Goal: Task Accomplishment & Management: Manage account settings

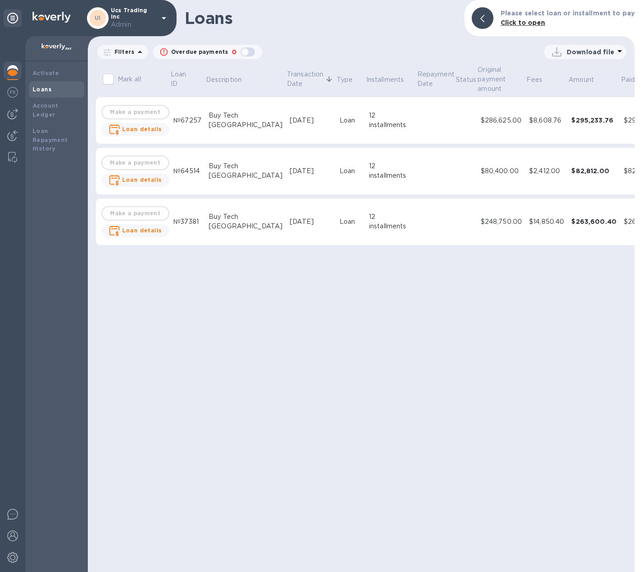
click at [9, 73] on img at bounding box center [12, 70] width 11 height 11
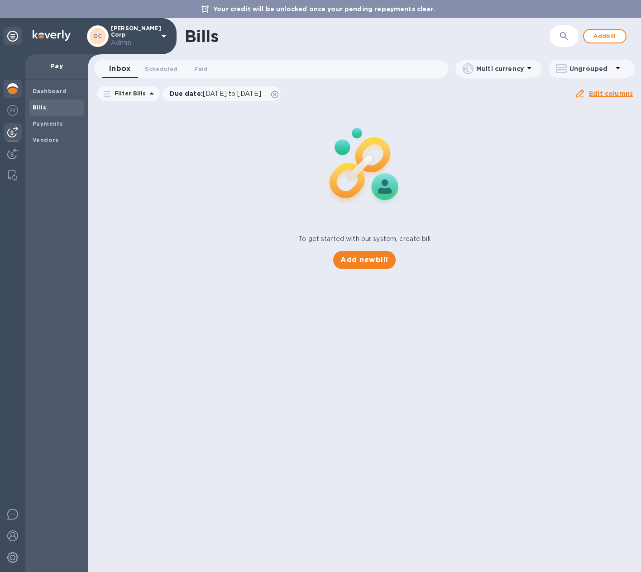
click at [14, 86] on img at bounding box center [12, 88] width 11 height 11
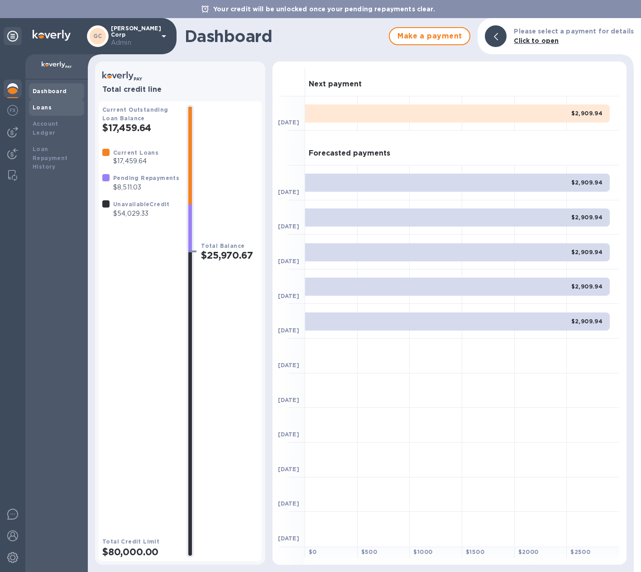
click at [56, 112] on div "Loans" at bounding box center [57, 107] width 48 height 9
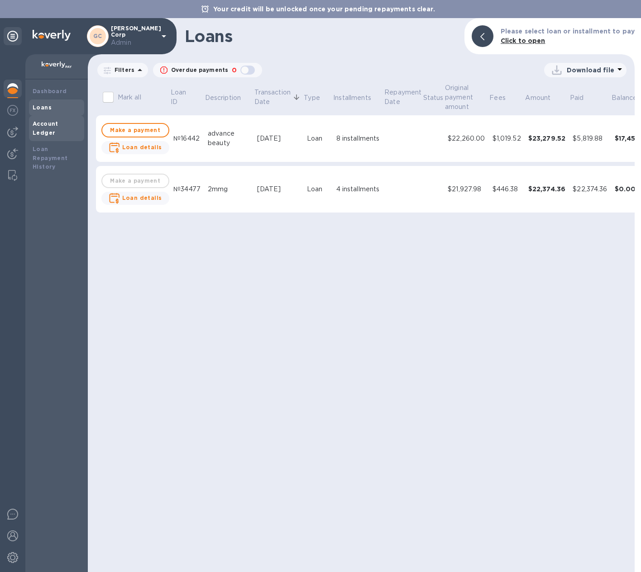
click at [72, 128] on div "Account Ledger" at bounding box center [56, 128] width 55 height 25
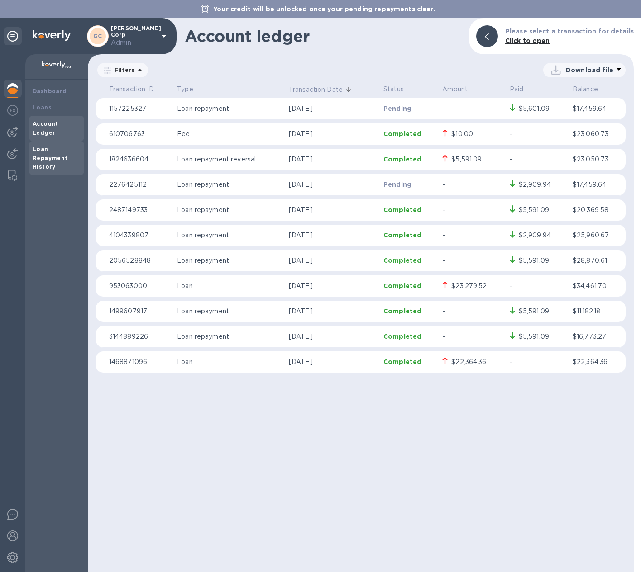
click at [53, 157] on b "Loan Repayment History" at bounding box center [50, 158] width 35 height 25
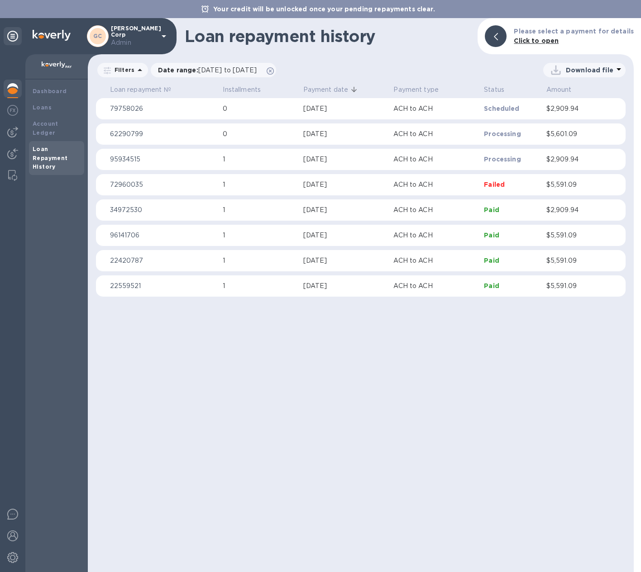
click at [327, 186] on div "[DATE]" at bounding box center [344, 185] width 83 height 10
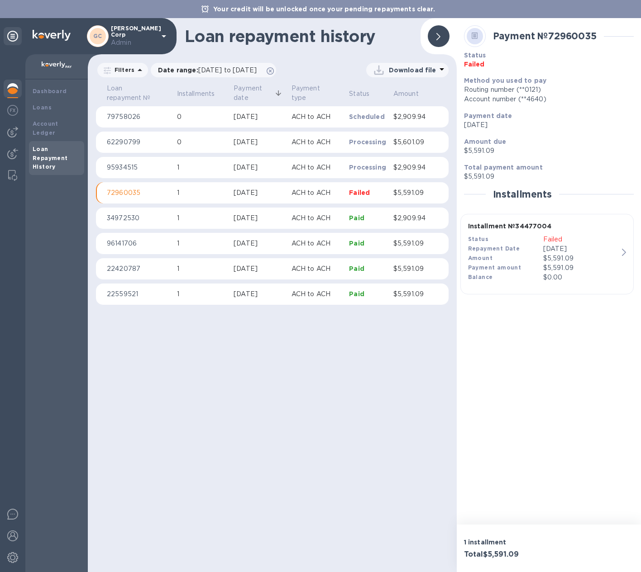
click at [328, 212] on td "ACH to ACH" at bounding box center [317, 219] width 58 height 22
click at [326, 242] on p "ACH to ACH" at bounding box center [316, 244] width 51 height 10
click at [326, 259] on td "ACH to ACH" at bounding box center [317, 269] width 58 height 22
click at [326, 269] on p "ACH to ACH" at bounding box center [316, 269] width 51 height 10
click at [331, 298] on p "ACH to ACH" at bounding box center [316, 295] width 51 height 10
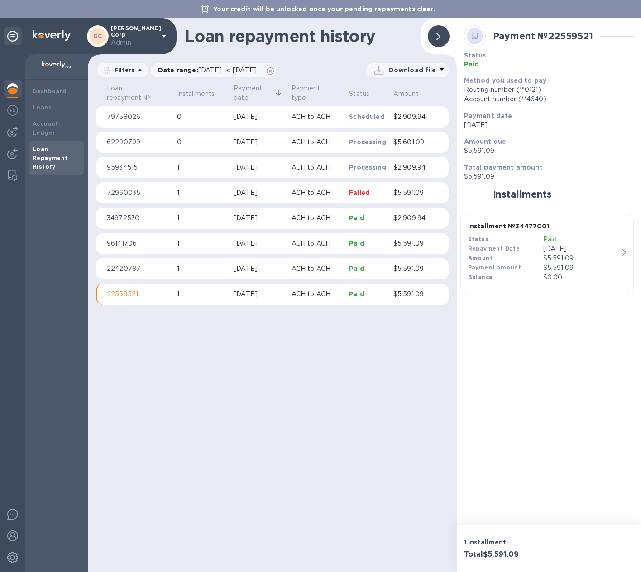
click at [329, 270] on p "ACH to ACH" at bounding box center [316, 269] width 51 height 10
click at [328, 242] on p "ACH to ACH" at bounding box center [316, 244] width 51 height 10
click at [326, 221] on p "ACH to ACH" at bounding box center [316, 219] width 51 height 10
click at [325, 195] on p "ACH to ACH" at bounding box center [316, 193] width 51 height 10
click at [325, 171] on p "ACH to ACH" at bounding box center [316, 168] width 51 height 10
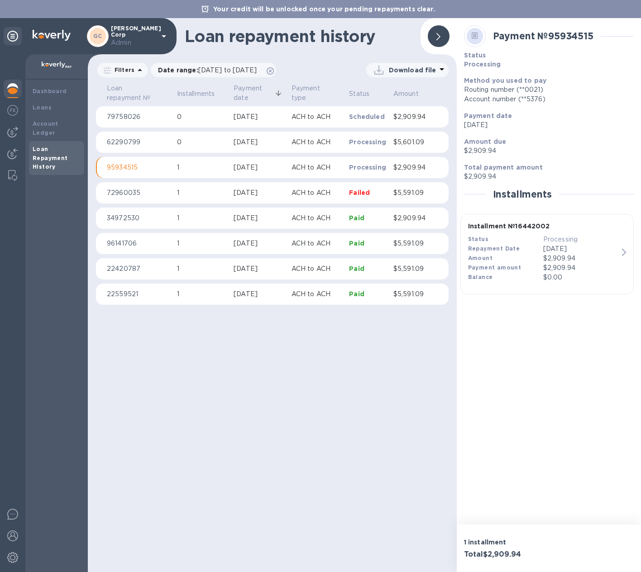
click at [321, 144] on p "ACH to ACH" at bounding box center [316, 143] width 51 height 10
click at [317, 114] on p "ACH to ACH" at bounding box center [316, 117] width 51 height 10
click at [331, 220] on p "ACH to ACH" at bounding box center [316, 219] width 51 height 10
click at [327, 193] on p "ACH to ACH" at bounding box center [316, 193] width 51 height 10
click at [328, 161] on td "ACH to ACH" at bounding box center [317, 168] width 58 height 22
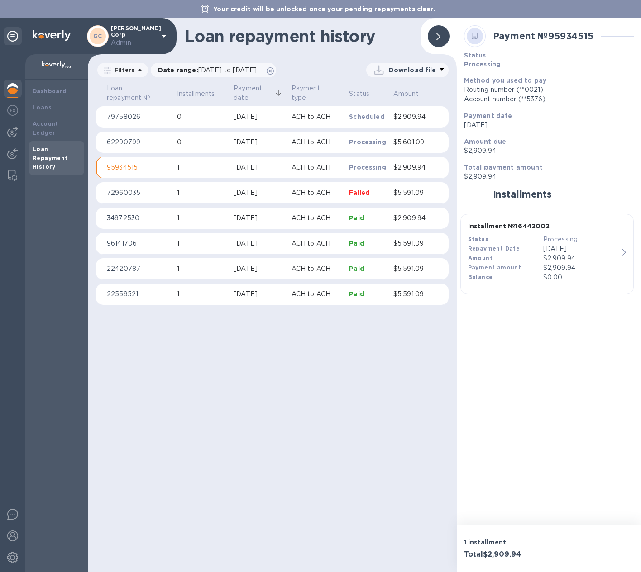
click at [328, 138] on p "ACH to ACH" at bounding box center [316, 143] width 51 height 10
click at [329, 119] on p "ACH to ACH" at bounding box center [316, 117] width 51 height 10
click at [11, 557] on img at bounding box center [12, 557] width 11 height 11
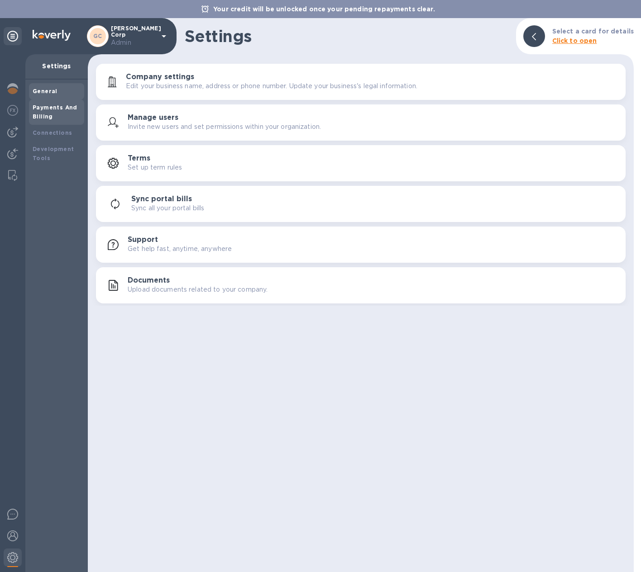
click at [52, 114] on div "Payments And Billing" at bounding box center [57, 112] width 48 height 18
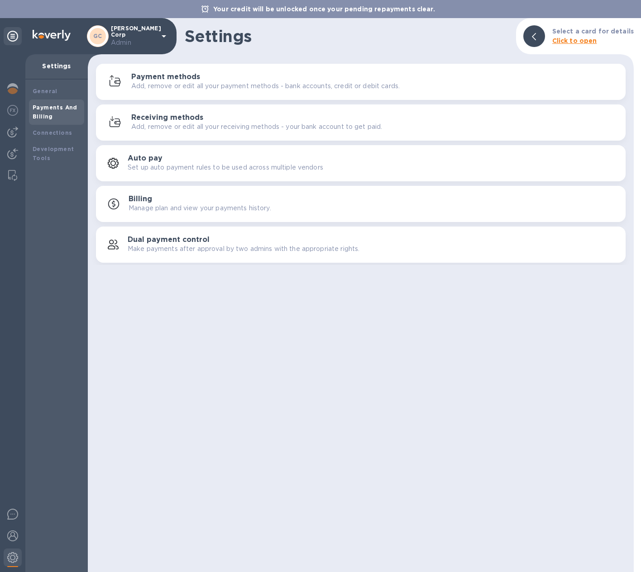
click at [329, 76] on div "Payment methods Add, remove or edit all your payment methods - bank accounts, c…" at bounding box center [374, 82] width 487 height 18
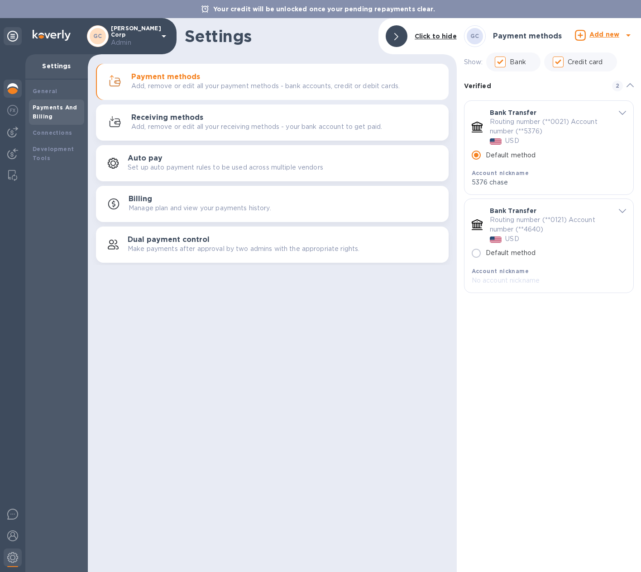
click at [11, 80] on div at bounding box center [13, 90] width 18 height 20
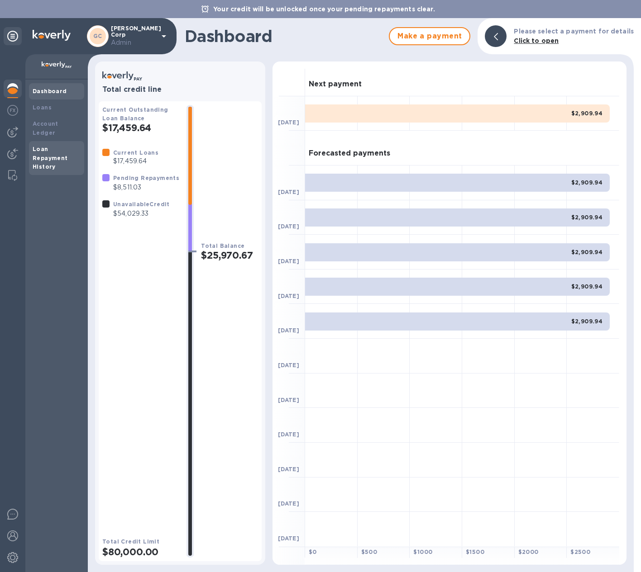
click at [62, 145] on div "Loan Repayment History" at bounding box center [57, 158] width 48 height 27
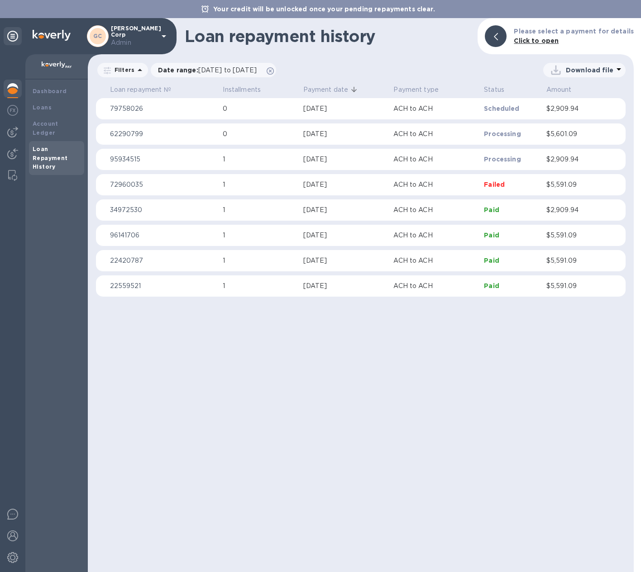
click at [399, 227] on td "ACH to ACH" at bounding box center [435, 236] width 90 height 22
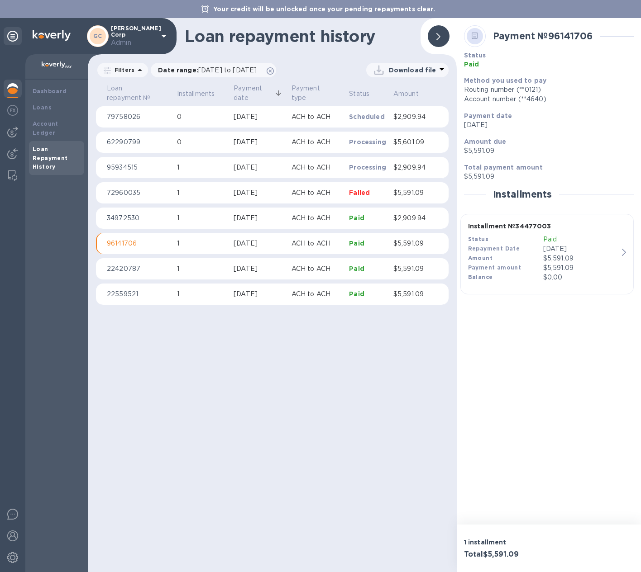
click at [391, 222] on td "$2,909.94" at bounding box center [412, 219] width 44 height 22
click at [326, 195] on p "ACH to ACH" at bounding box center [316, 193] width 51 height 10
click at [327, 171] on p "ACH to ACH" at bounding box center [316, 168] width 51 height 10
click at [326, 148] on td "ACH to ACH" at bounding box center [317, 143] width 58 height 22
click at [326, 118] on p "ACH to ACH" at bounding box center [316, 117] width 51 height 10
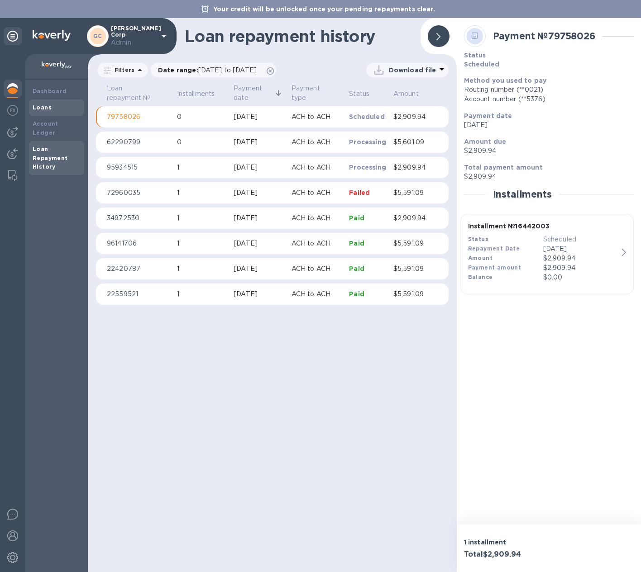
click at [53, 110] on div "Loans" at bounding box center [57, 107] width 48 height 9
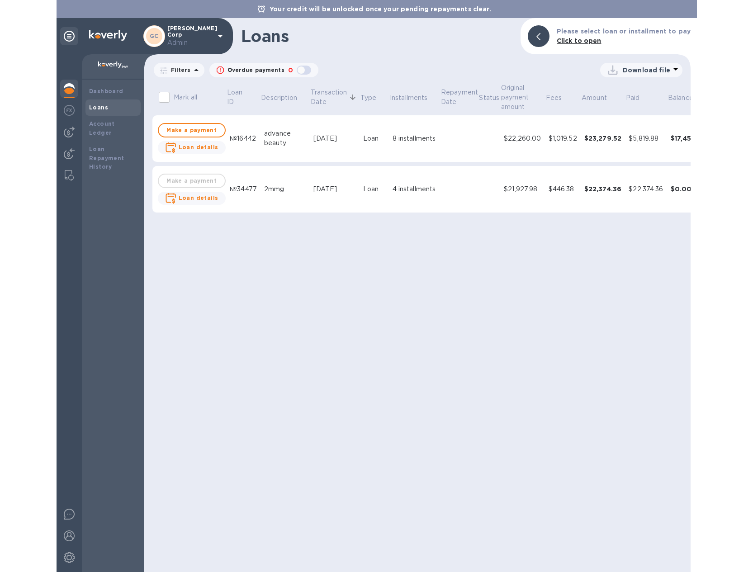
scroll to position [0, 1]
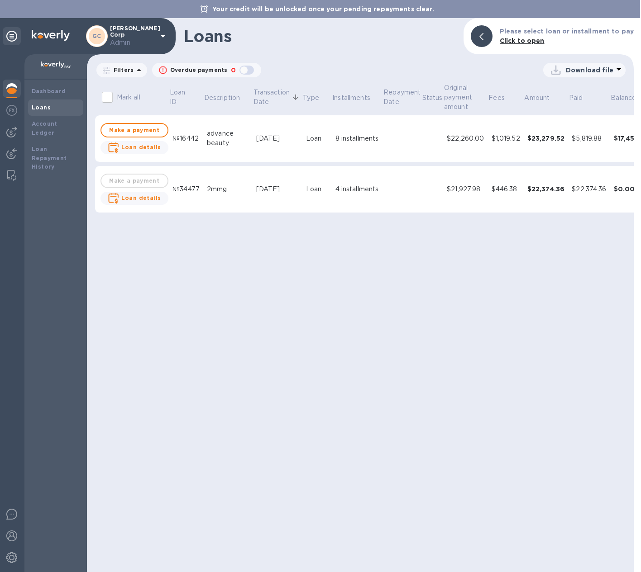
click at [388, 189] on td at bounding box center [402, 189] width 39 height 47
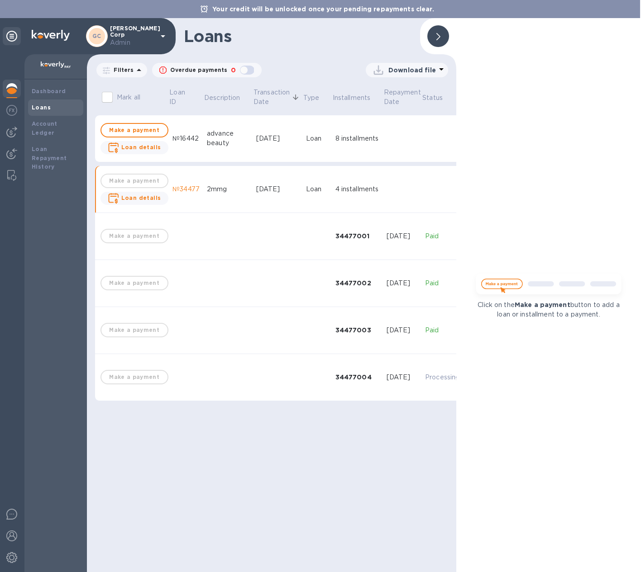
click at [333, 250] on td "34477001" at bounding box center [357, 236] width 51 height 47
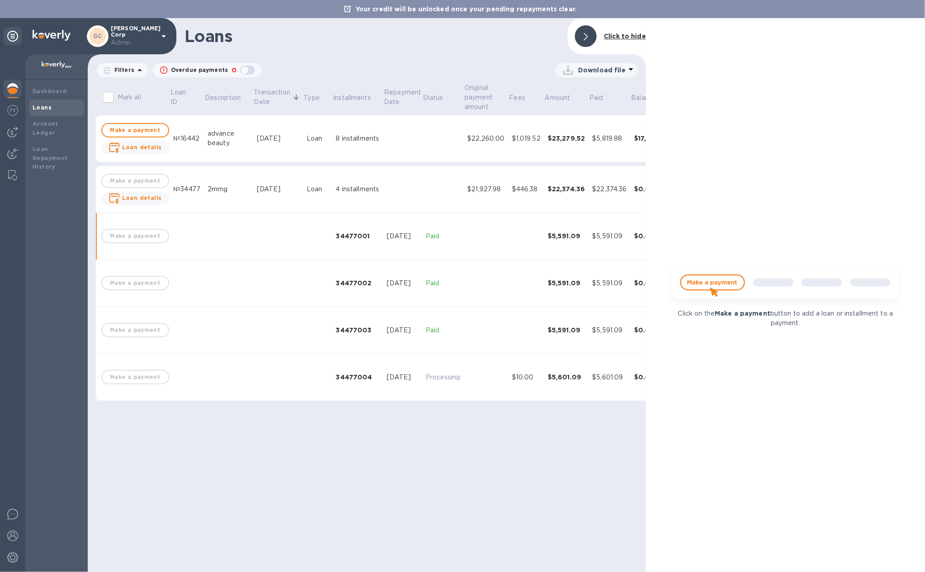
click at [266, 199] on td "[DATE]" at bounding box center [278, 189] width 50 height 47
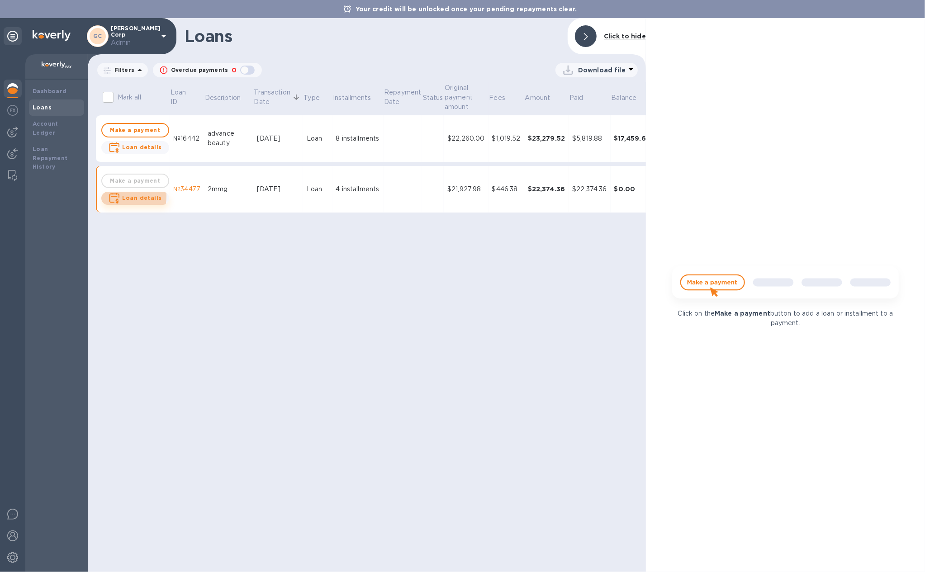
click at [117, 196] on icon "button" at bounding box center [114, 198] width 11 height 11
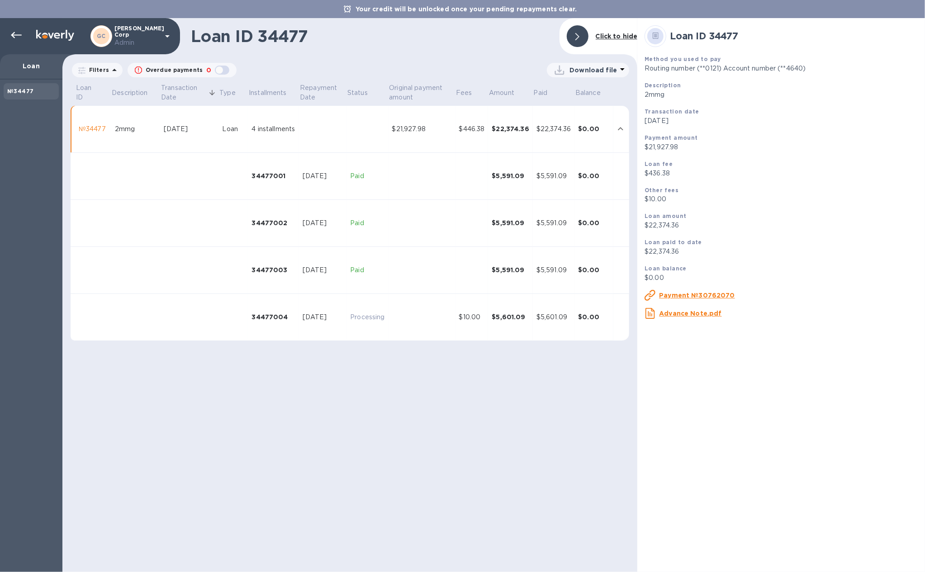
click at [330, 181] on div "[DATE]" at bounding box center [323, 176] width 40 height 10
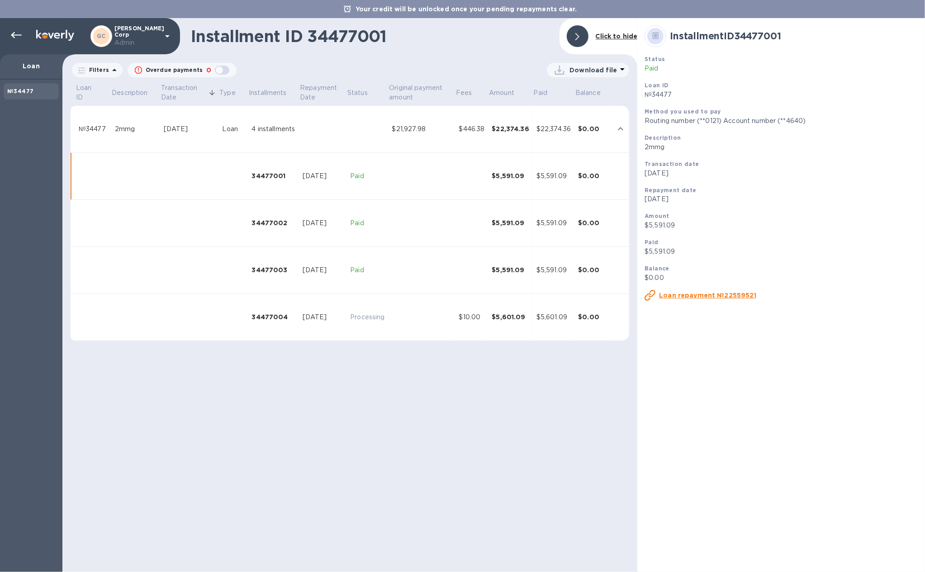
click at [330, 227] on td "[DATE]" at bounding box center [323, 223] width 48 height 47
click at [328, 275] on div "[DATE]" at bounding box center [323, 271] width 40 height 10
click at [331, 322] on div "[DATE]" at bounding box center [323, 318] width 40 height 10
click at [331, 275] on div "[DATE]" at bounding box center [323, 271] width 40 height 10
click at [323, 228] on div "[DATE]" at bounding box center [323, 224] width 40 height 10
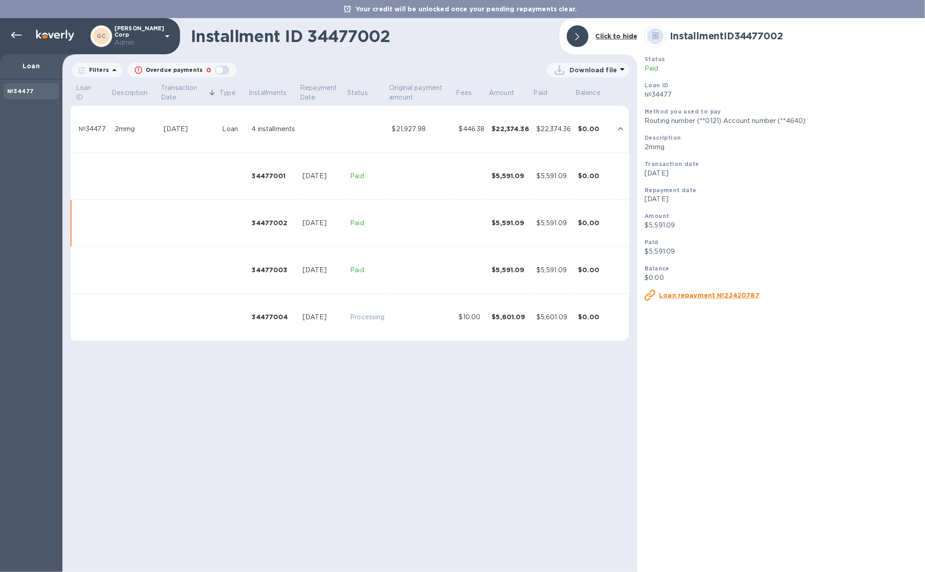
click at [320, 200] on td "[DATE]" at bounding box center [323, 176] width 48 height 47
click at [20, 36] on icon at bounding box center [16, 35] width 11 height 11
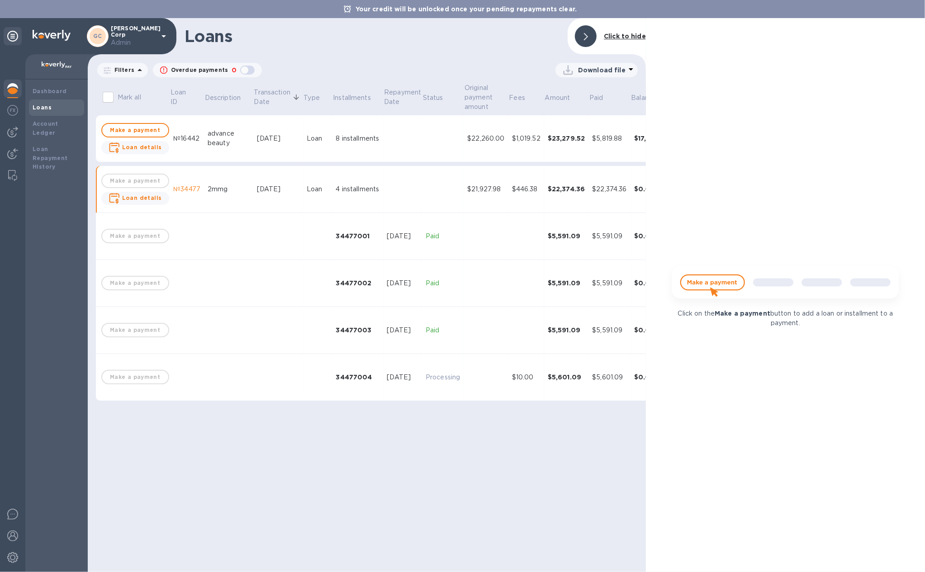
click at [204, 139] on td "advance beauty" at bounding box center [228, 138] width 49 height 47
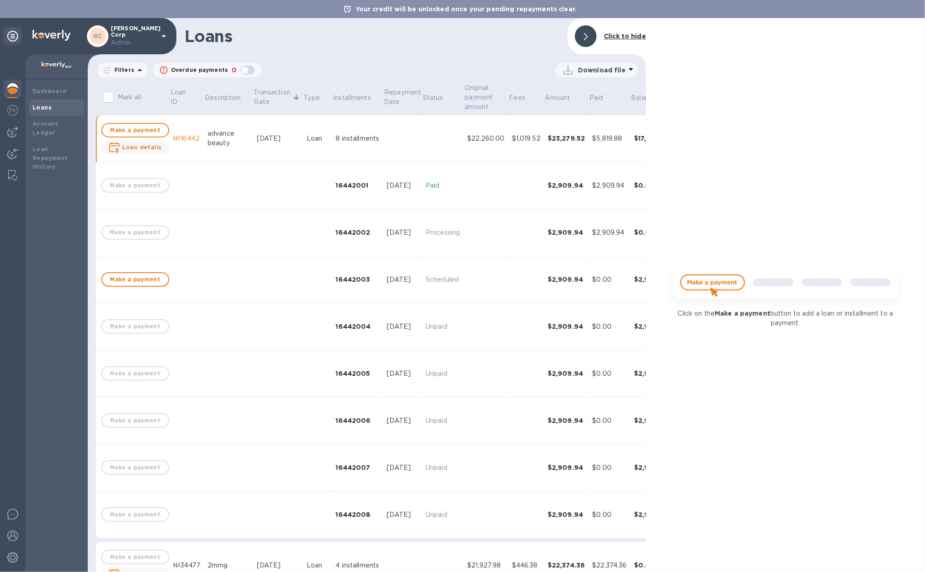
click at [303, 188] on td at bounding box center [317, 185] width 29 height 47
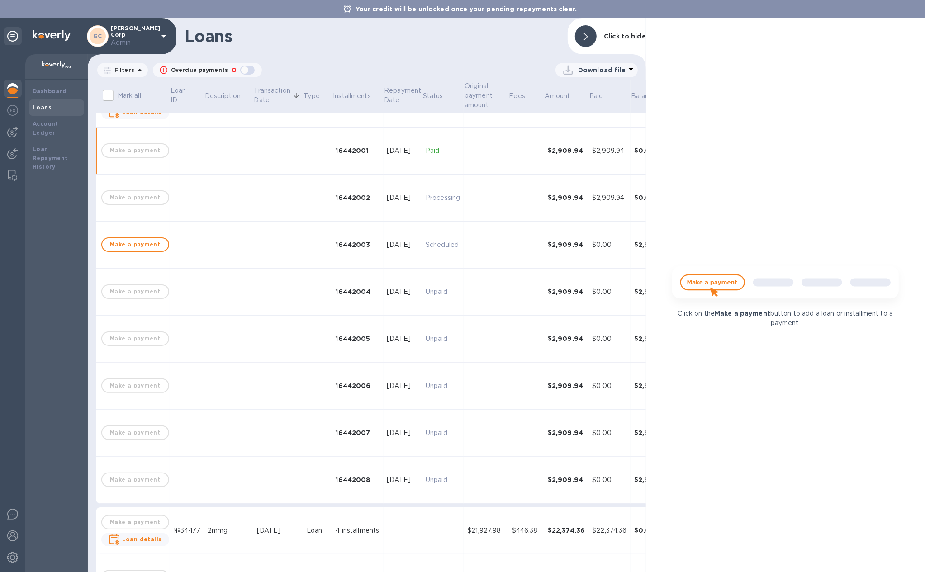
click at [303, 238] on td at bounding box center [317, 245] width 29 height 47
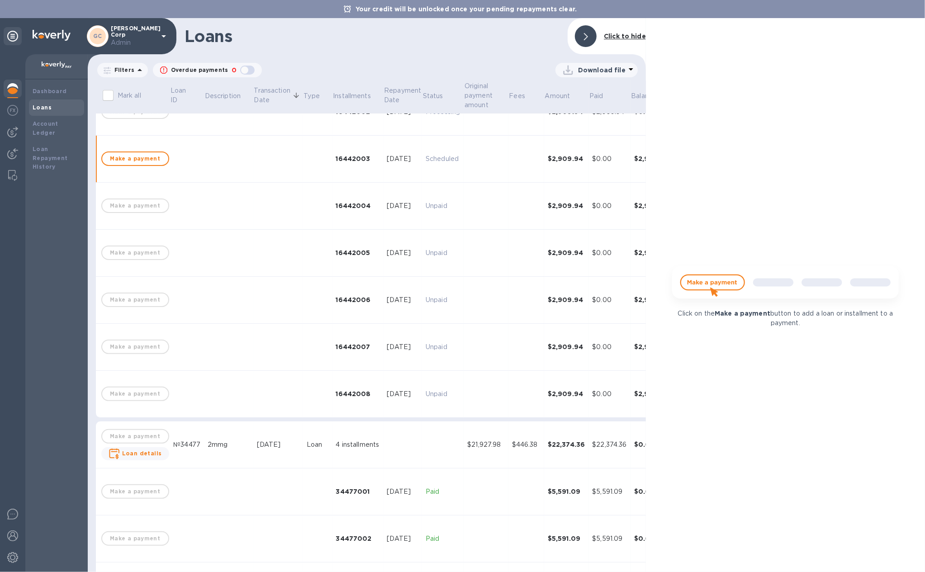
click at [303, 281] on tbody "Make a payment Loan details №16442 advance beauty [DATE] Loan 8 installments $2…" at bounding box center [393, 328] width 595 height 666
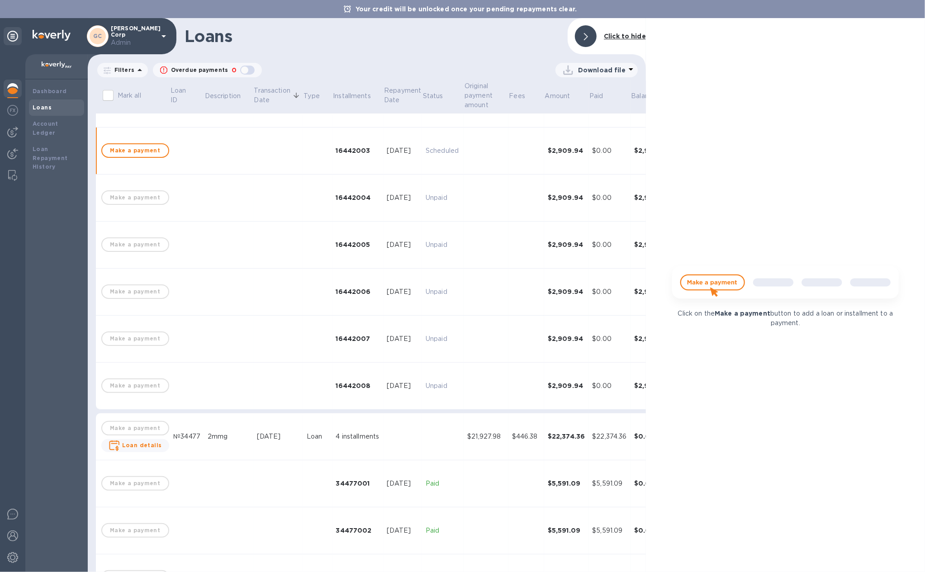
click at [291, 157] on td at bounding box center [278, 151] width 50 height 47
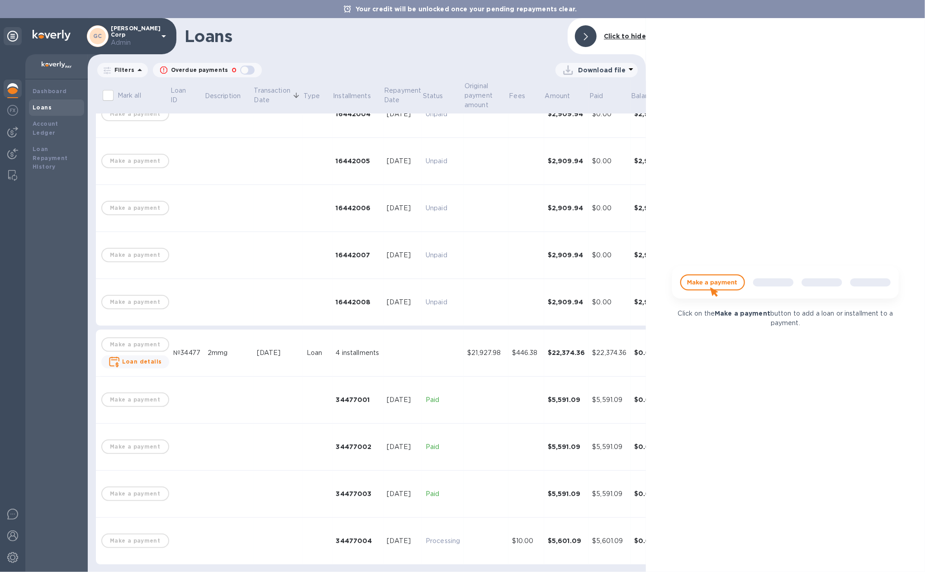
scroll to position [0, 0]
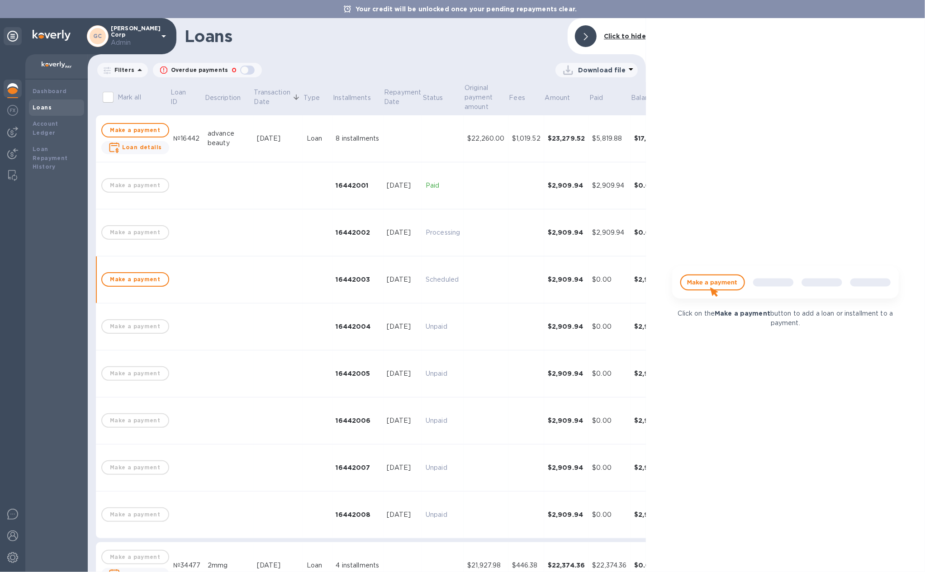
drag, startPoint x: 367, startPoint y: 292, endPoint x: 158, endPoint y: 165, distance: 244.4
click at [367, 292] on td "16442003" at bounding box center [358, 280] width 51 height 47
click at [144, 141] on button "Loan details" at bounding box center [135, 147] width 68 height 13
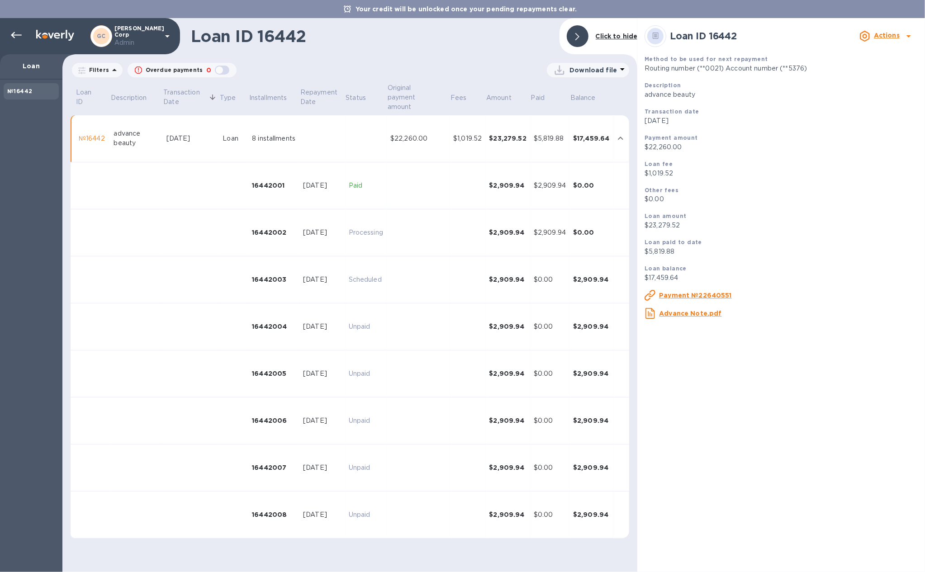
click at [338, 181] on div "[DATE]" at bounding box center [322, 186] width 38 height 10
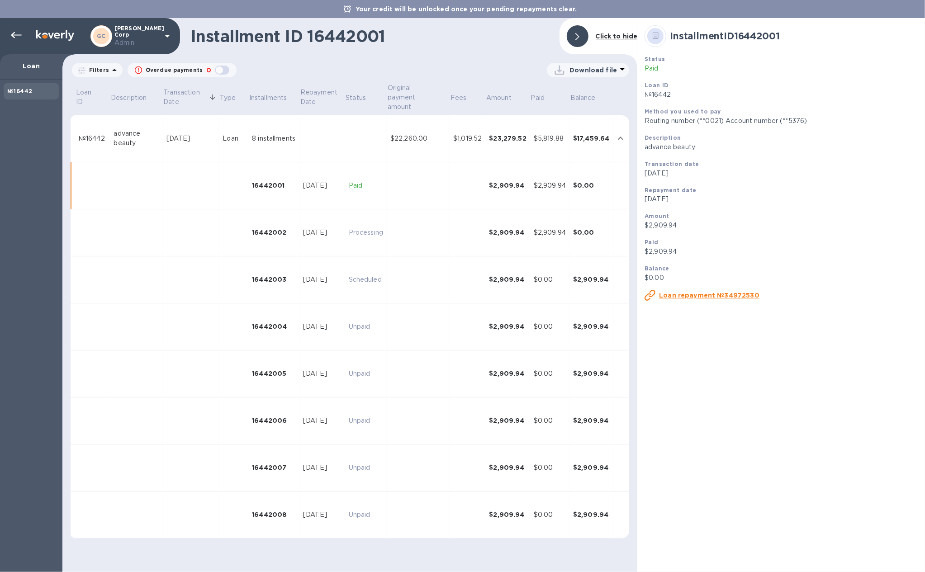
click at [337, 234] on div "[DATE]" at bounding box center [322, 233] width 38 height 10
click at [340, 300] on td "[DATE]" at bounding box center [322, 280] width 45 height 47
click at [344, 360] on td "[DATE]" at bounding box center [322, 374] width 45 height 47
click at [349, 411] on td "Unpaid" at bounding box center [366, 421] width 42 height 47
click at [352, 457] on td "Unpaid" at bounding box center [366, 468] width 42 height 47
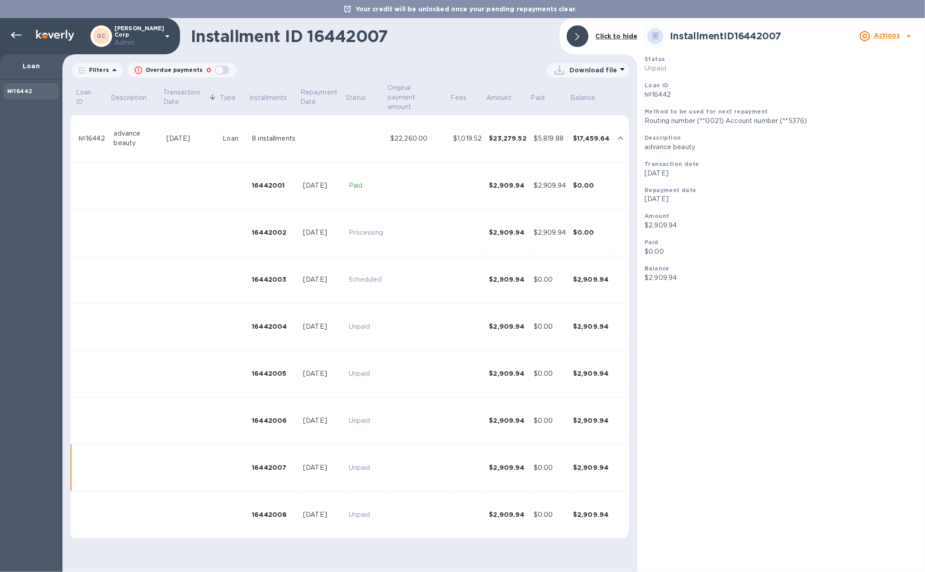
click at [349, 500] on td "Unpaid" at bounding box center [366, 515] width 42 height 47
click at [393, 216] on td at bounding box center [418, 233] width 63 height 47
click at [400, 194] on td at bounding box center [418, 185] width 63 height 47
click at [400, 237] on td at bounding box center [418, 233] width 63 height 47
click at [400, 296] on td at bounding box center [418, 280] width 63 height 47
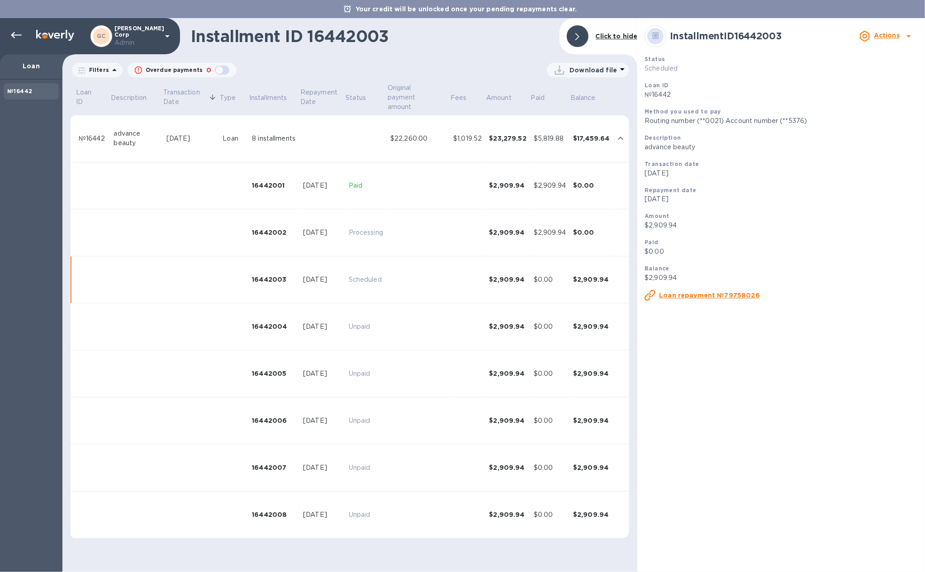
click at [220, 141] on td "Loan" at bounding box center [233, 138] width 29 height 47
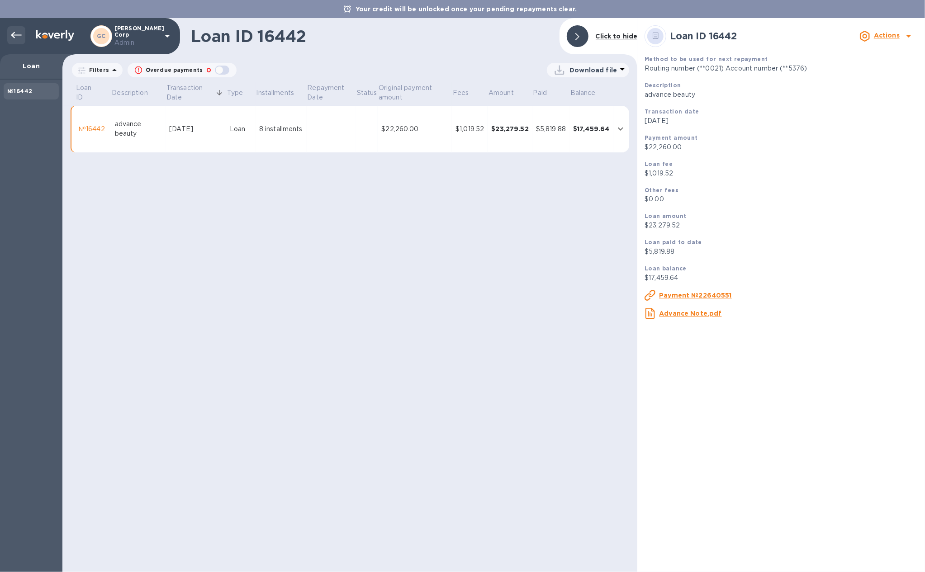
click at [11, 31] on icon at bounding box center [16, 35] width 11 height 11
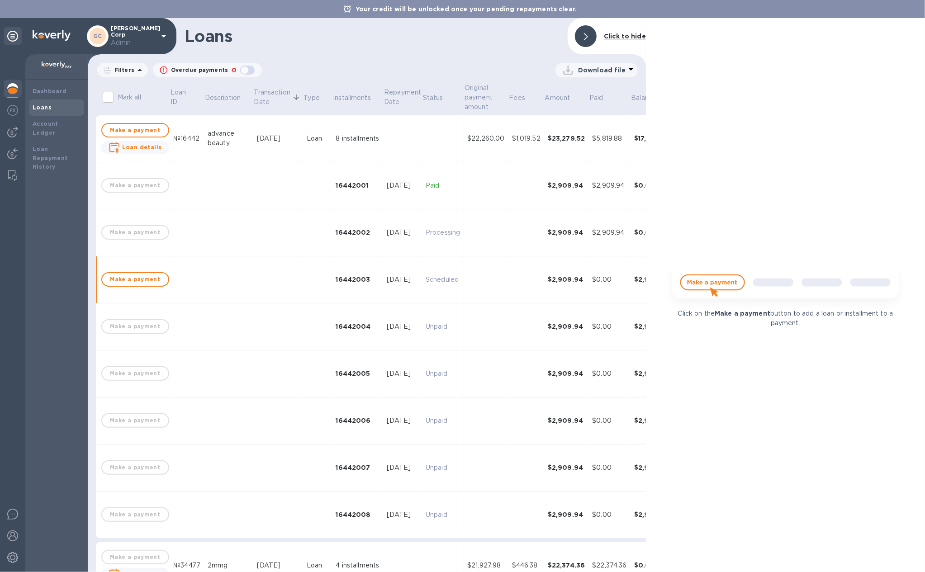
click at [162, 35] on icon at bounding box center [164, 36] width 5 height 2
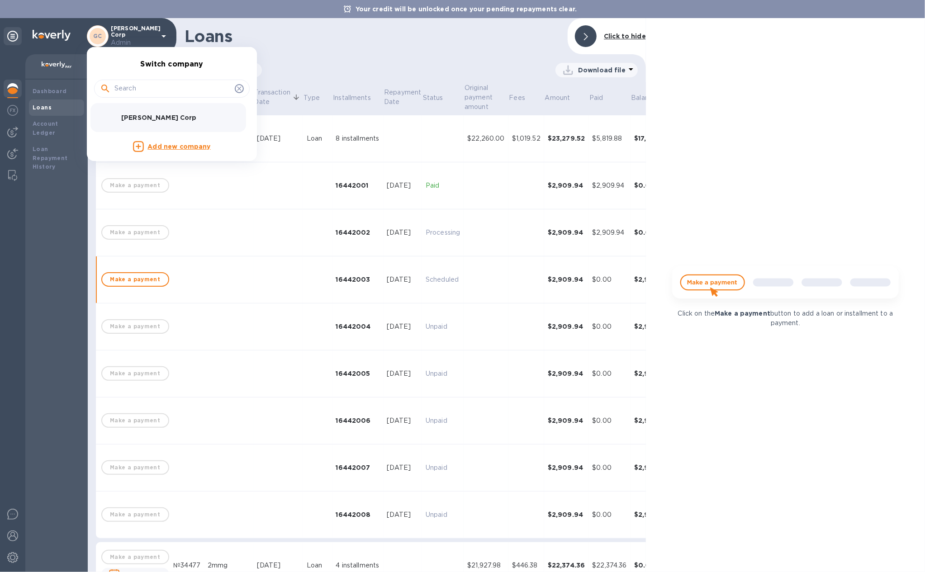
click at [162, 35] on div at bounding box center [462, 286] width 925 height 572
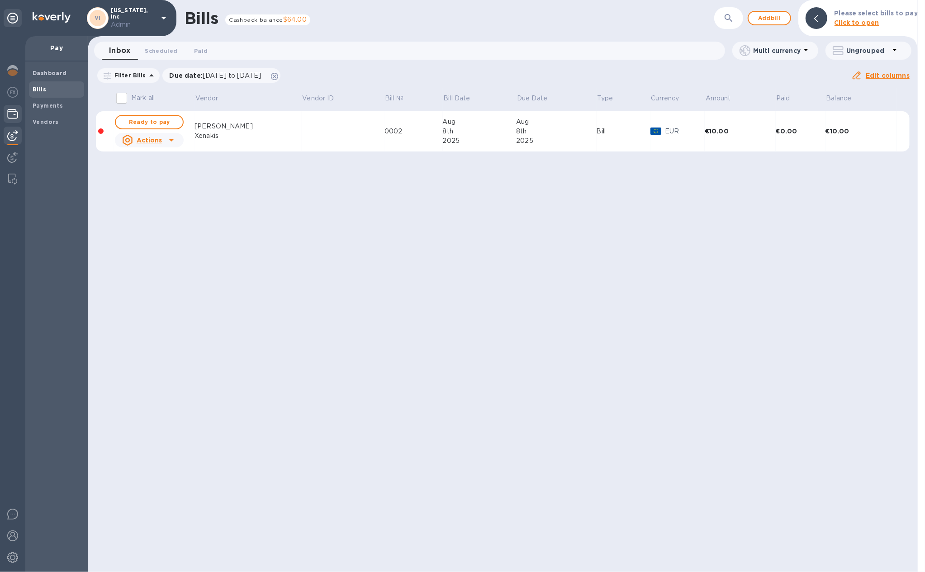
click at [14, 110] on img at bounding box center [12, 114] width 11 height 11
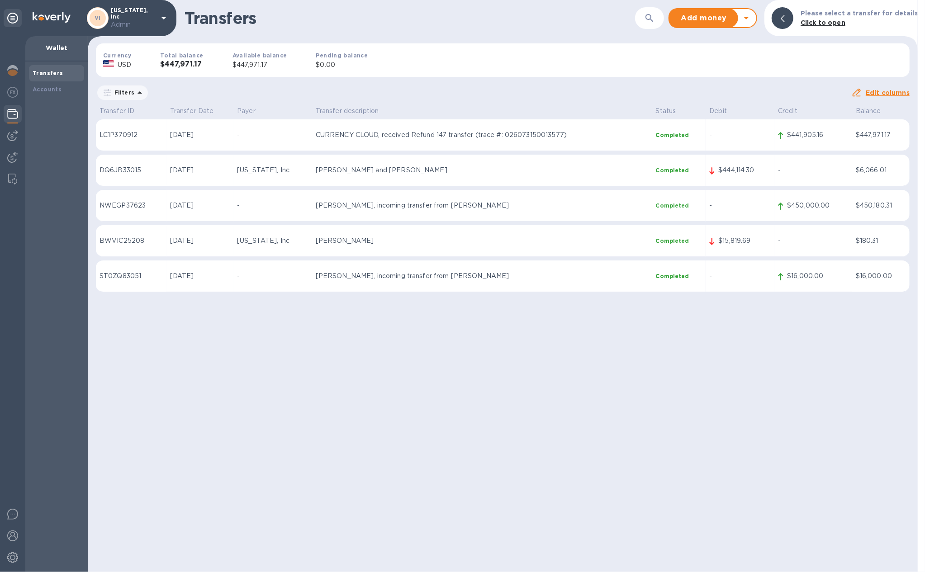
click at [752, 21] on icon at bounding box center [746, 18] width 11 height 11
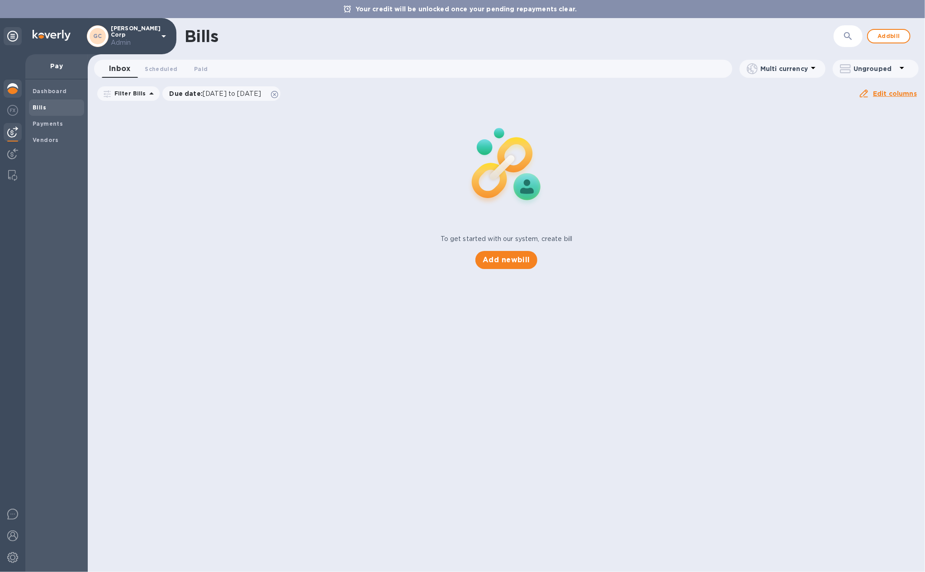
click at [7, 92] on img at bounding box center [12, 88] width 11 height 11
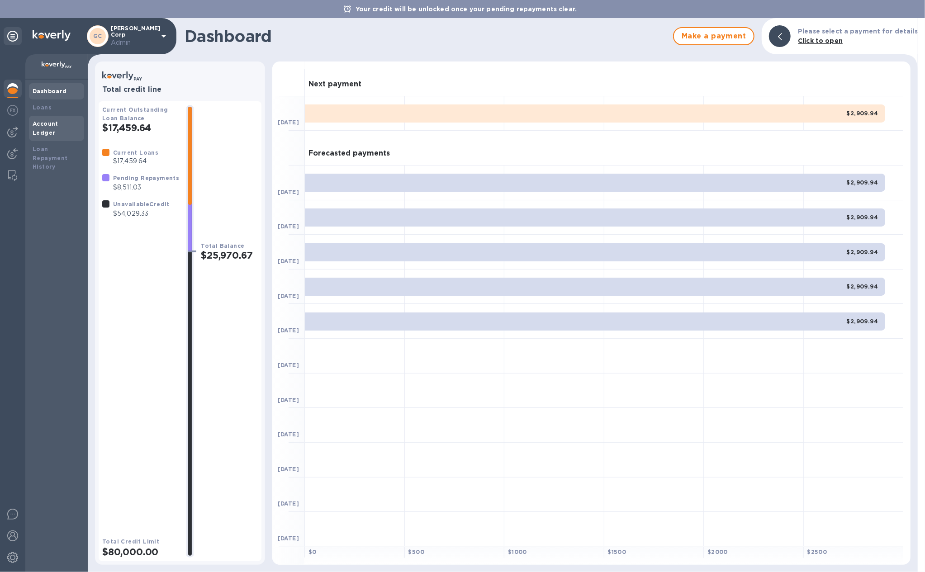
click at [48, 121] on b "Account Ledger" at bounding box center [46, 128] width 26 height 16
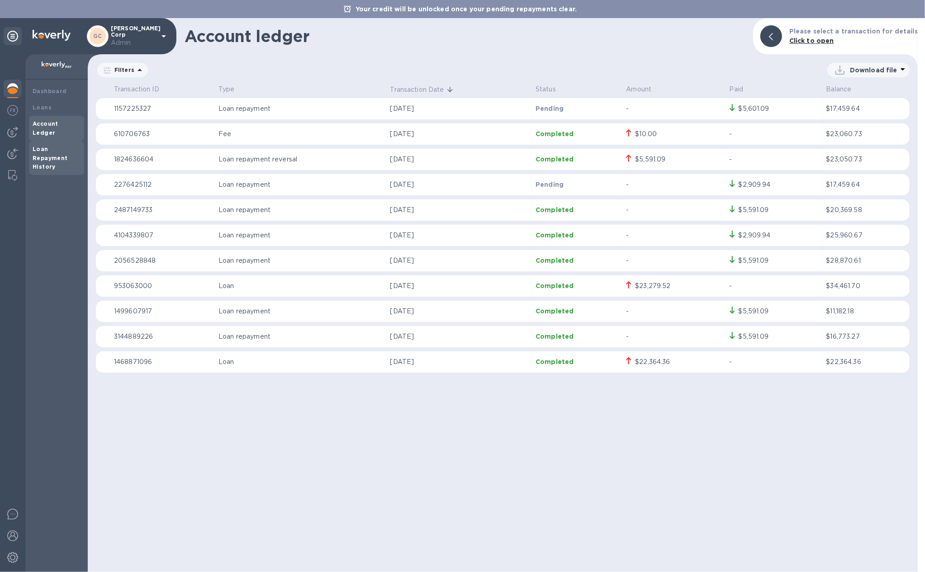
click at [56, 148] on b "Loan Repayment History" at bounding box center [50, 158] width 35 height 25
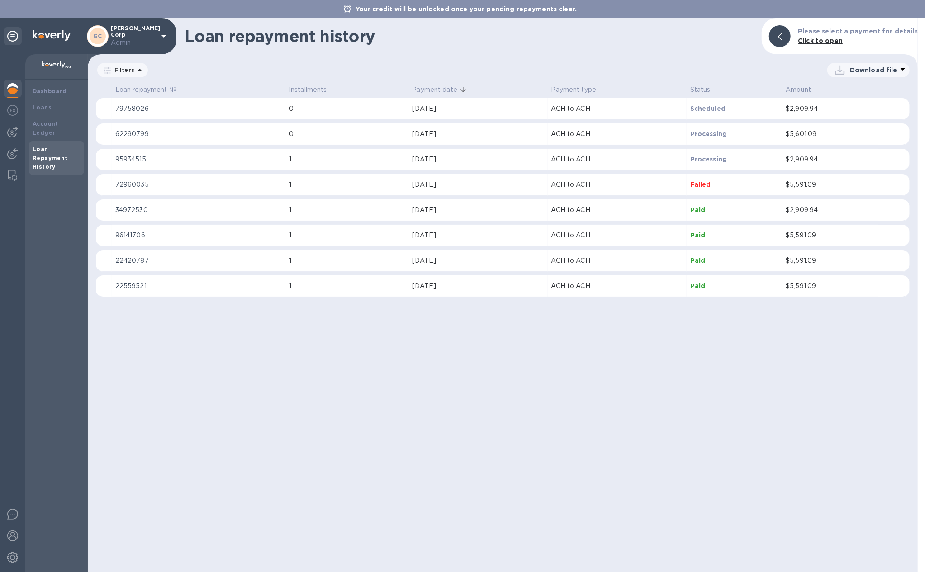
click at [558, 260] on p "ACH to ACH" at bounding box center [618, 261] width 132 height 10
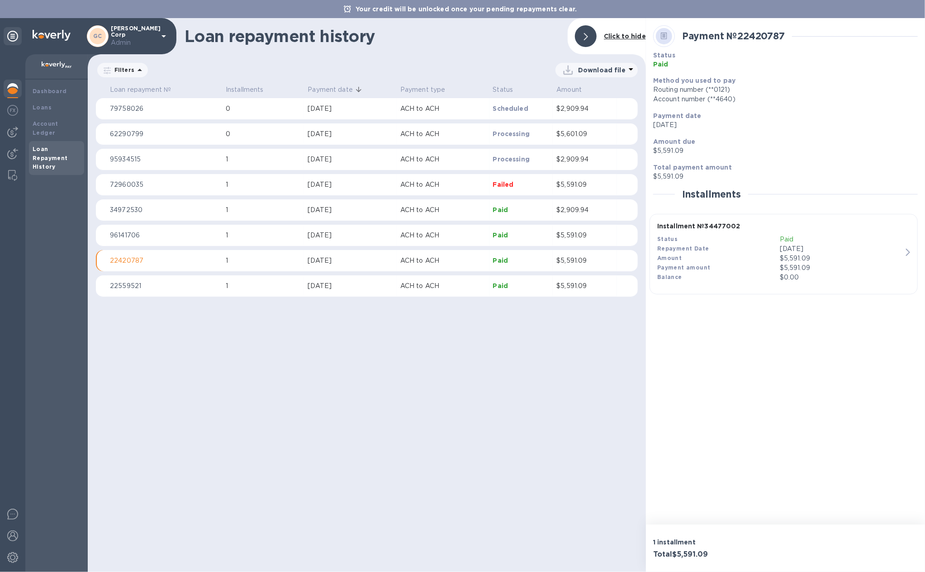
click at [558, 267] on td "$5,591.09" at bounding box center [585, 261] width 64 height 22
click at [521, 286] on p "Paid" at bounding box center [521, 285] width 57 height 9
click at [517, 229] on td "Paid" at bounding box center [522, 236] width 64 height 22
click at [516, 203] on td "Paid" at bounding box center [522, 211] width 64 height 22
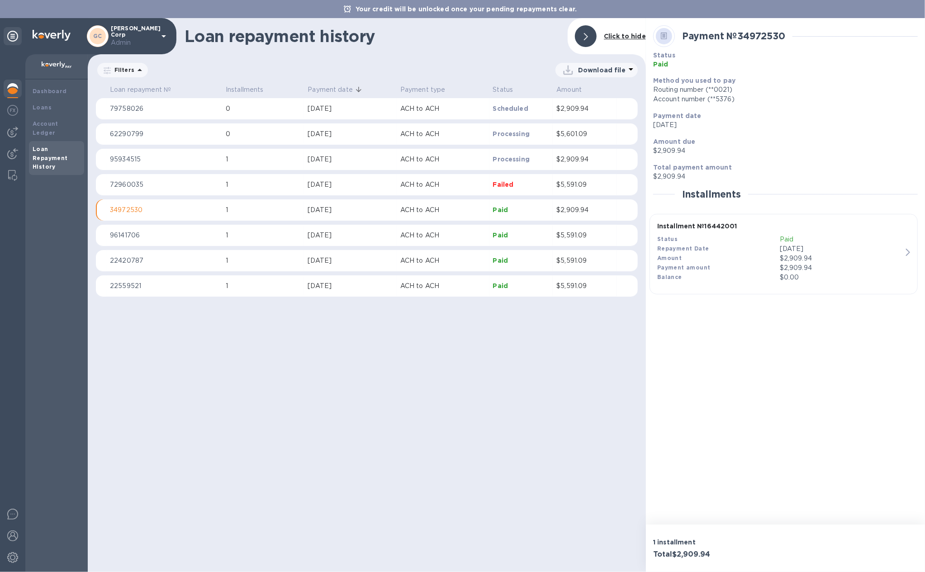
click at [526, 285] on p "Paid" at bounding box center [521, 285] width 57 height 9
click at [529, 179] on td "Failed" at bounding box center [522, 185] width 64 height 22
click at [529, 205] on td "Paid" at bounding box center [522, 211] width 64 height 22
click at [351, 188] on div "[DATE]" at bounding box center [351, 185] width 86 height 10
click at [362, 288] on div "[DATE]" at bounding box center [351, 286] width 86 height 10
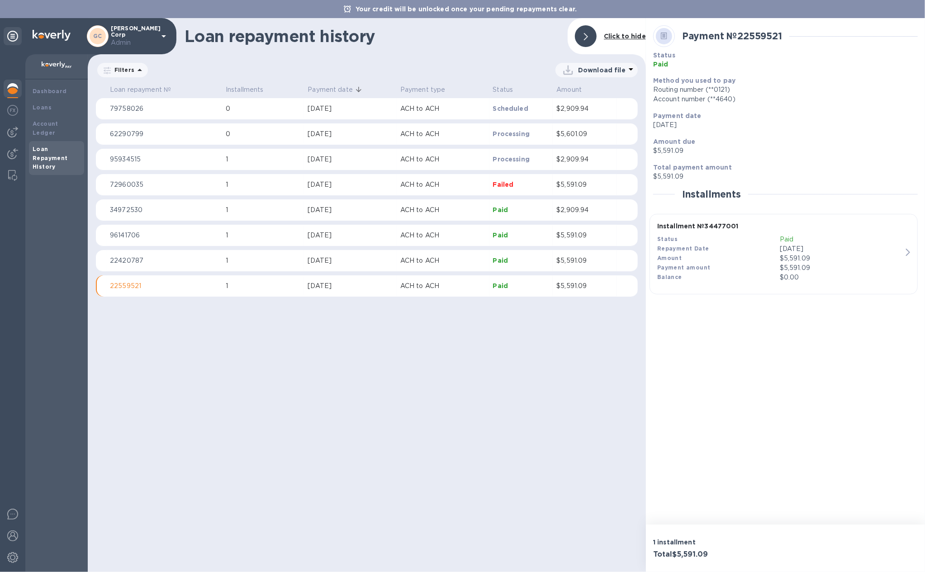
click at [358, 259] on div "[DATE]" at bounding box center [351, 261] width 86 height 10
click at [357, 239] on div "[DATE]" at bounding box center [351, 236] width 86 height 10
click at [356, 215] on td "[DATE]" at bounding box center [350, 211] width 93 height 22
click at [354, 188] on div "[DATE]" at bounding box center [351, 185] width 86 height 10
click at [348, 160] on div "[DATE]" at bounding box center [351, 160] width 86 height 10
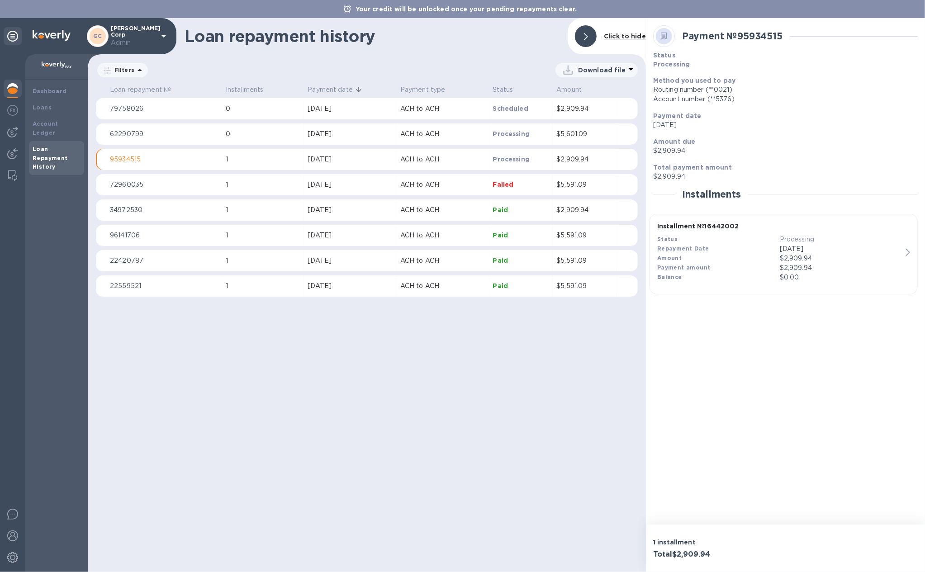
click at [559, 282] on p "$5,591.09" at bounding box center [585, 286] width 57 height 10
click at [559, 255] on td "$5,591.09" at bounding box center [585, 261] width 64 height 22
click at [559, 225] on td "$5,591.09" at bounding box center [585, 236] width 64 height 22
click at [563, 239] on p "$5,591.09" at bounding box center [585, 236] width 57 height 10
click at [18, 553] on div at bounding box center [13, 559] width 18 height 20
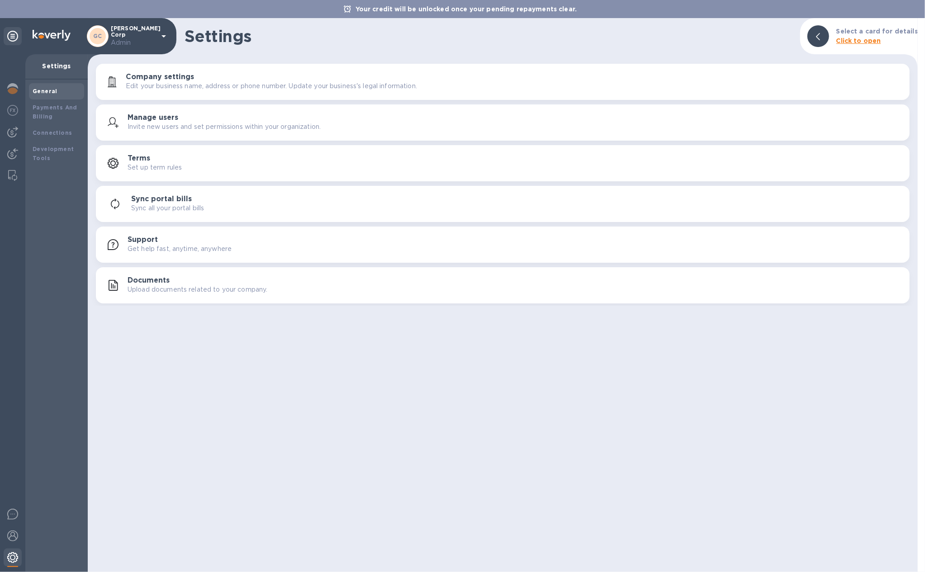
click at [18, 553] on div at bounding box center [13, 559] width 18 height 20
click at [43, 109] on b "Payments And Billing" at bounding box center [55, 112] width 45 height 16
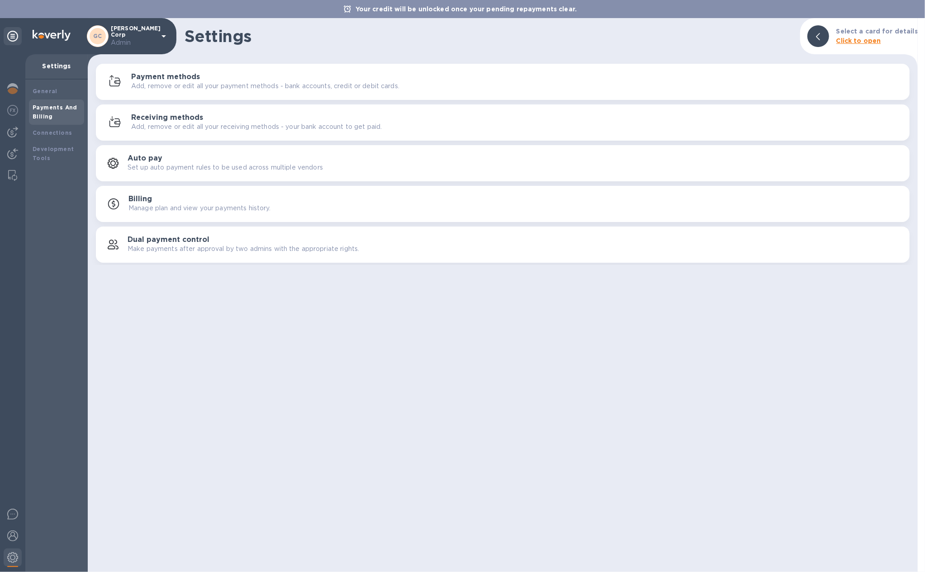
click at [289, 112] on div "Receiving methods Add, remove or edit all your receiving methods - your bank ac…" at bounding box center [502, 123] width 803 height 22
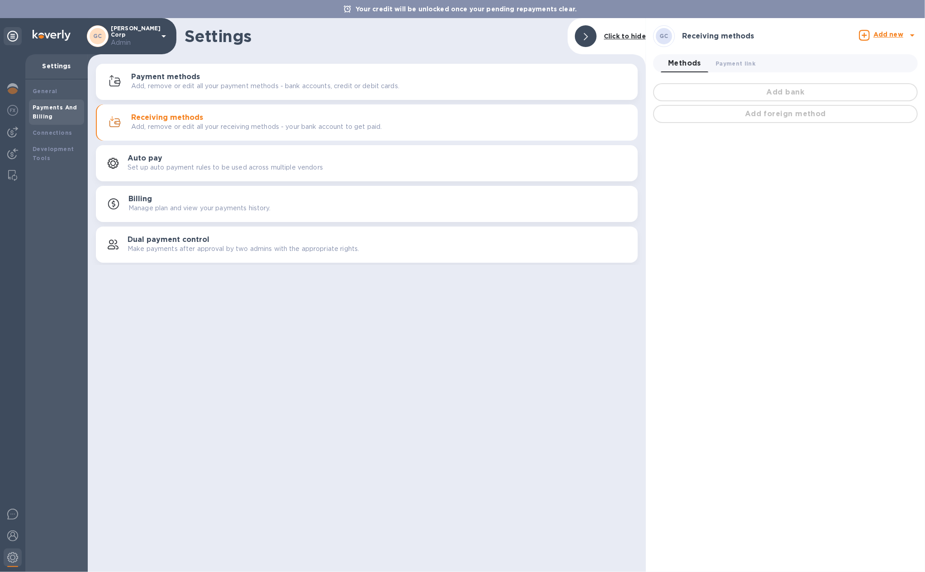
click at [290, 83] on p "Add, remove or edit all your payment methods - bank accounts, credit or debit c…" at bounding box center [265, 86] width 268 height 10
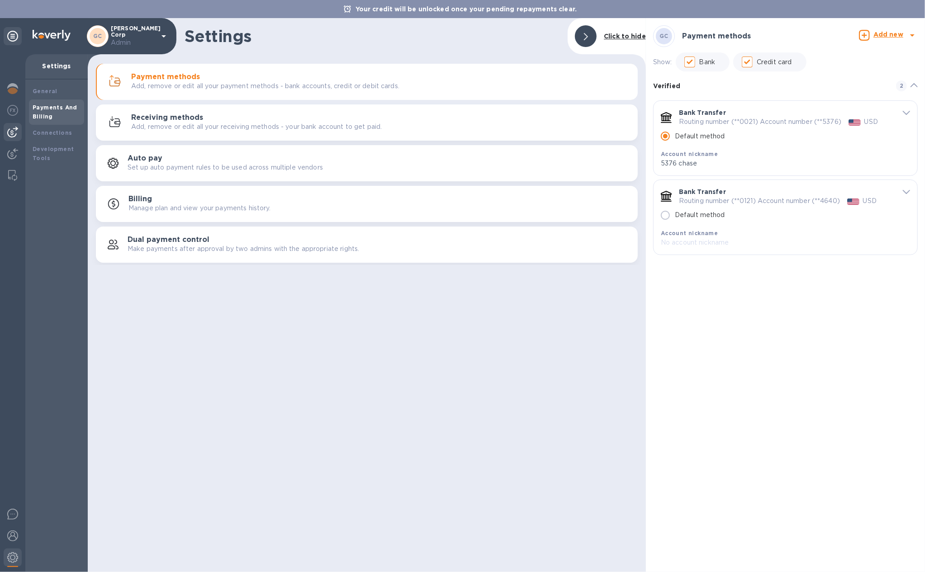
click at [14, 132] on img at bounding box center [12, 132] width 11 height 11
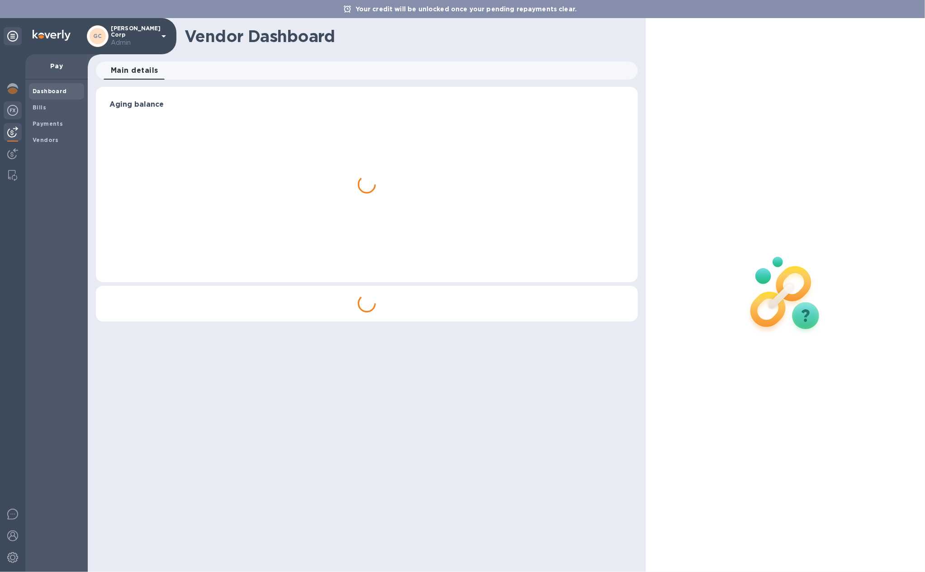
click at [14, 113] on img at bounding box center [12, 110] width 11 height 11
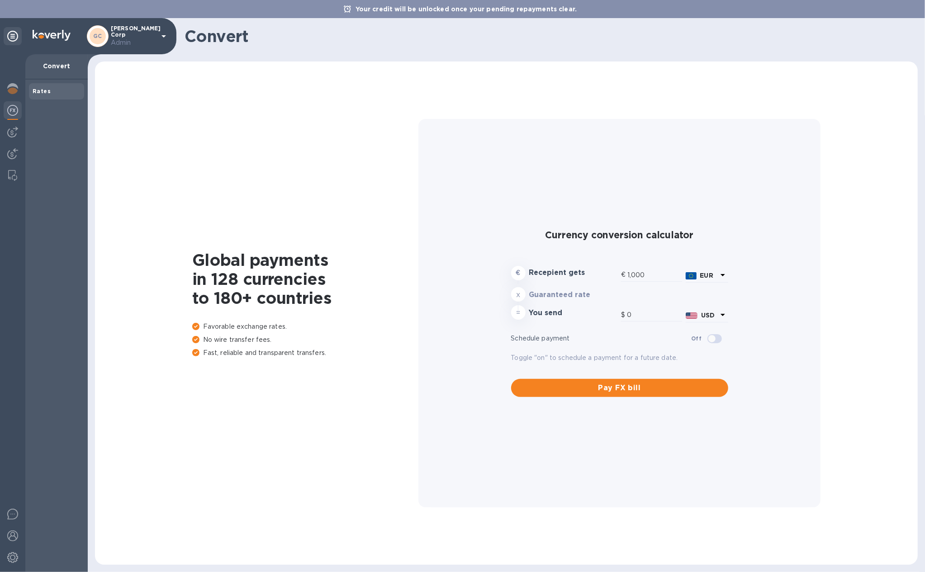
type input "1,172.14"
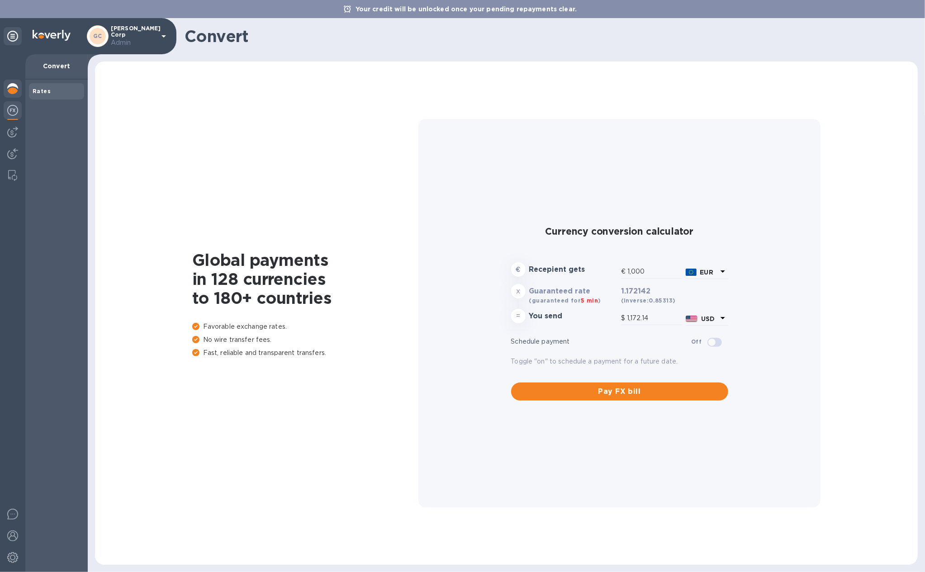
click at [14, 95] on div at bounding box center [13, 90] width 18 height 20
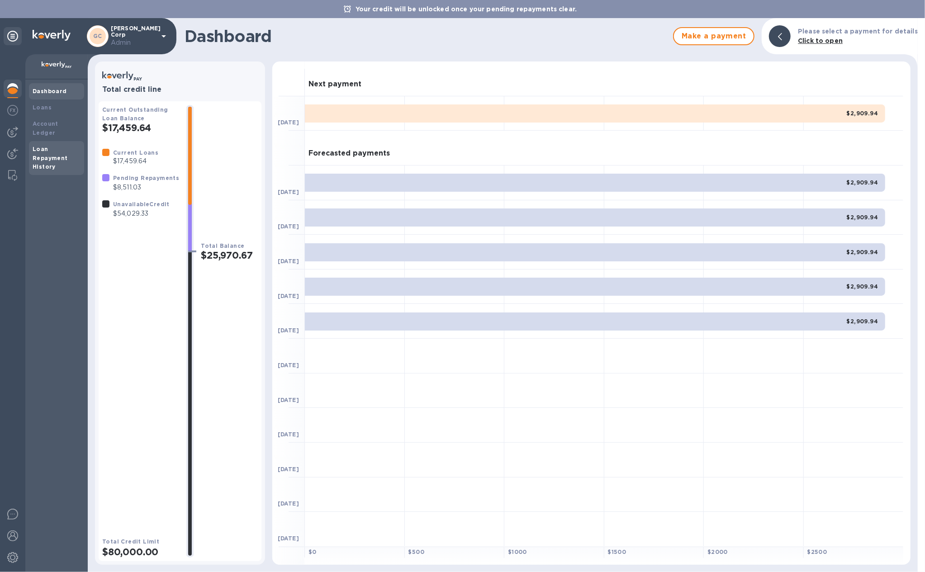
click at [48, 152] on div "Loan Repayment History" at bounding box center [57, 158] width 48 height 27
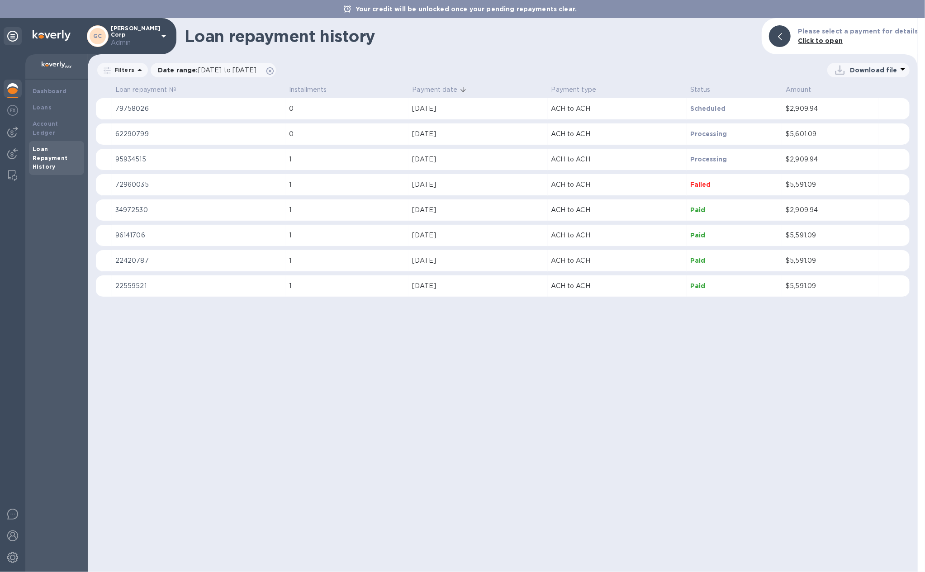
click at [483, 181] on div "[DATE]" at bounding box center [478, 185] width 132 height 10
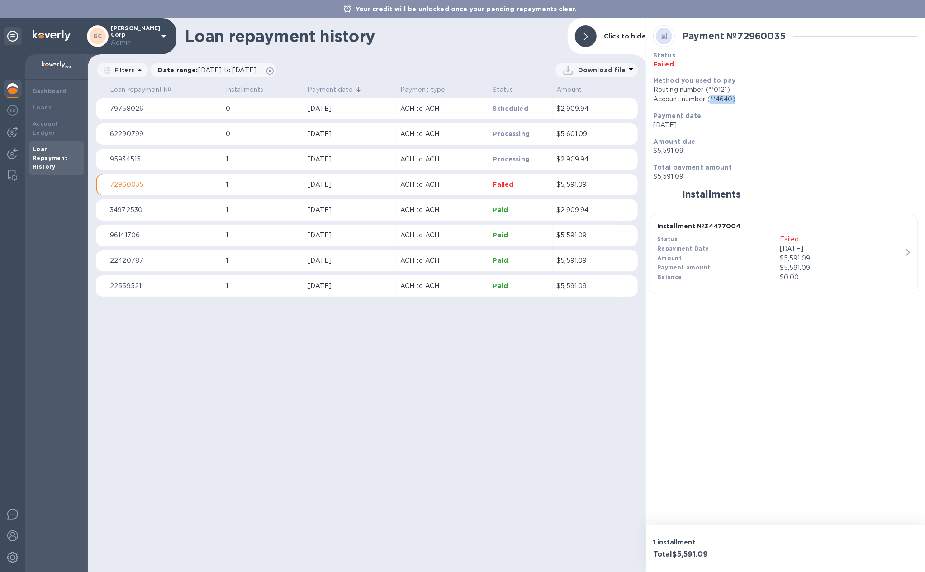
drag, startPoint x: 747, startPoint y: 101, endPoint x: 711, endPoint y: 98, distance: 35.9
click at [711, 98] on div "Account number (**4640)" at bounding box center [785, 100] width 265 height 10
click at [536, 210] on p "Paid" at bounding box center [521, 209] width 57 height 9
click at [533, 238] on p "Paid" at bounding box center [521, 235] width 57 height 9
click at [533, 249] on table "Loan repayment № Installments Payment date Payment type Status Amount 79758026 …" at bounding box center [367, 193] width 542 height 223
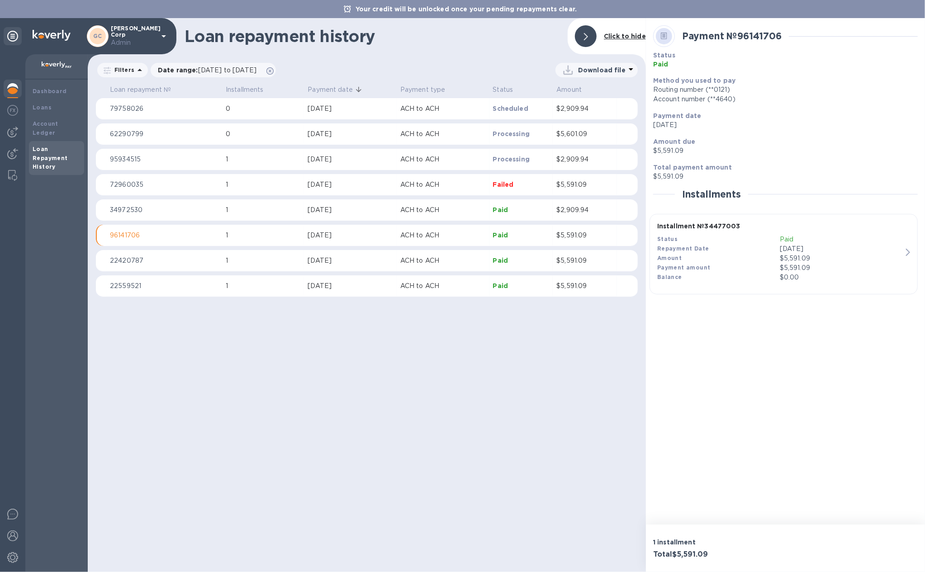
click at [531, 269] on td "Paid" at bounding box center [522, 261] width 64 height 22
click at [529, 280] on td "Paid" at bounding box center [522, 287] width 64 height 22
click at [562, 216] on td "$2,909.94" at bounding box center [585, 211] width 64 height 22
click at [557, 192] on td "$5,591.09" at bounding box center [585, 185] width 64 height 22
click at [558, 161] on p "$2,909.94" at bounding box center [585, 160] width 57 height 10
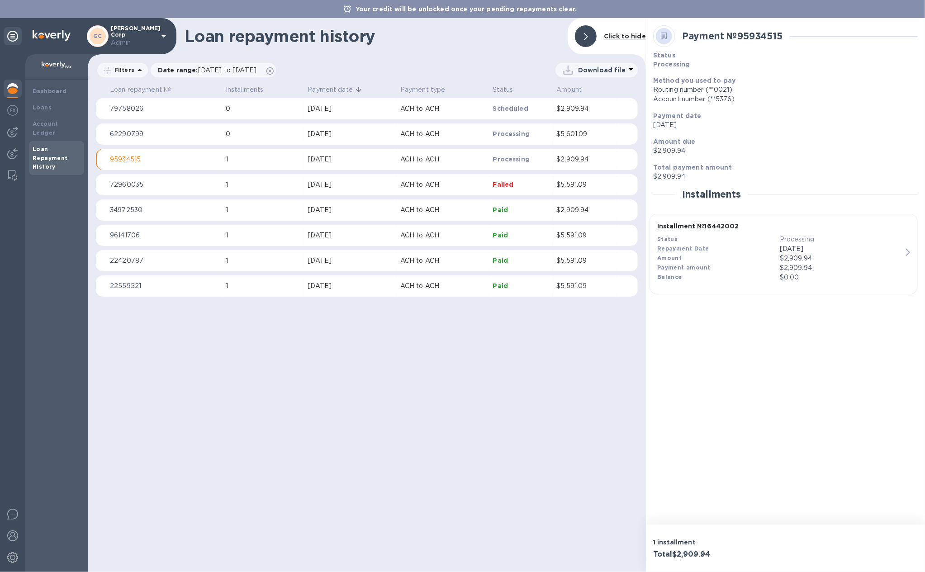
click at [554, 129] on td "$5,601.09" at bounding box center [585, 135] width 64 height 22
click at [554, 115] on td "$2,909.94" at bounding box center [585, 109] width 64 height 22
click at [553, 295] on td "$5,591.09" at bounding box center [585, 287] width 64 height 22
click at [557, 263] on p "$5,591.09" at bounding box center [585, 261] width 57 height 10
click at [559, 231] on p "$5,591.09" at bounding box center [585, 236] width 57 height 10
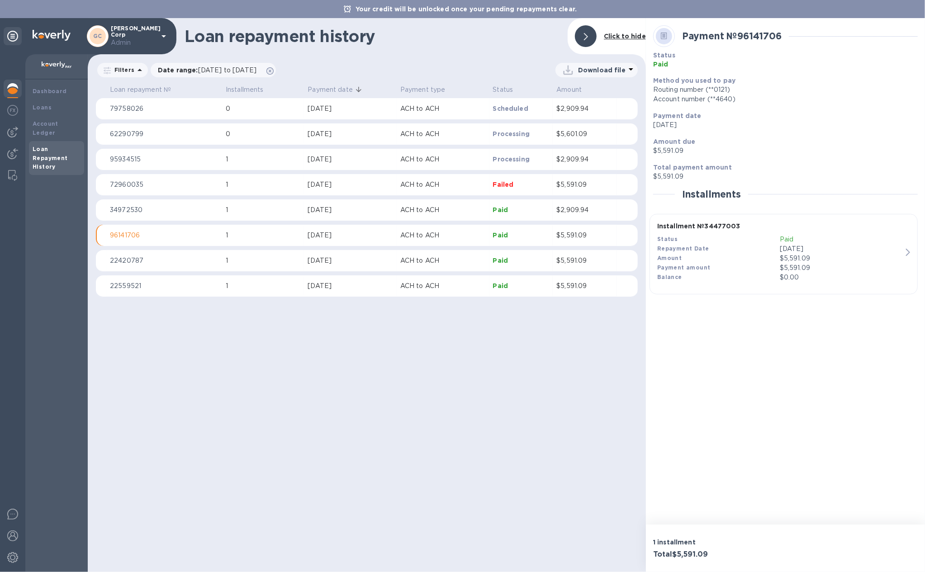
click at [560, 190] on td "$5,591.09" at bounding box center [585, 185] width 64 height 22
click at [315, 156] on div "[DATE]" at bounding box center [351, 160] width 86 height 10
drag, startPoint x: 748, startPoint y: 101, endPoint x: 648, endPoint y: 97, distance: 100.1
click at [646, 97] on div "Payment № 95934515 Status Processing Method you used to pay Routing number (**0…" at bounding box center [785, 271] width 279 height 507
click at [509, 389] on div "Loan repayment history Click to hide Filters Date range : 07/20/2025 to 09/20/2…" at bounding box center [367, 295] width 558 height 554
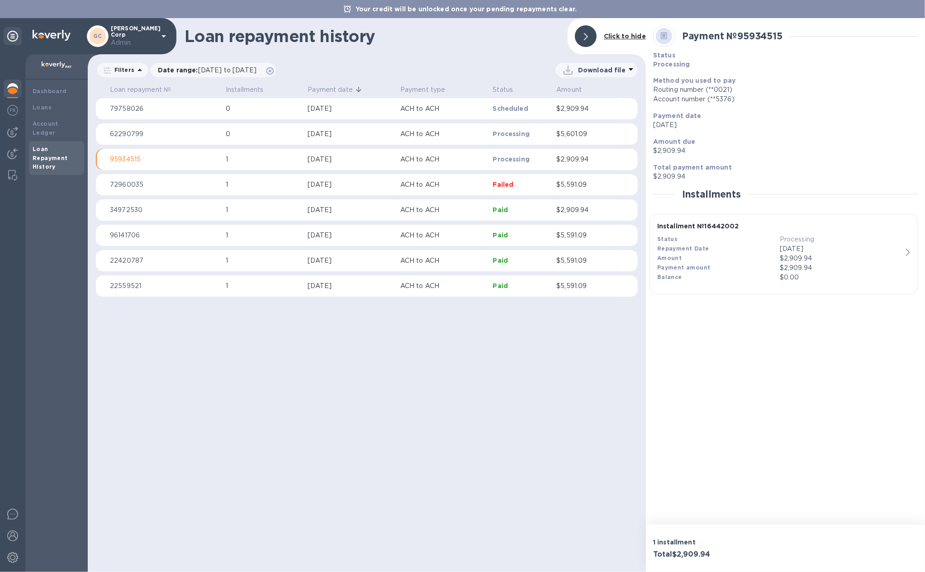
click at [12, 89] on img at bounding box center [12, 88] width 11 height 11
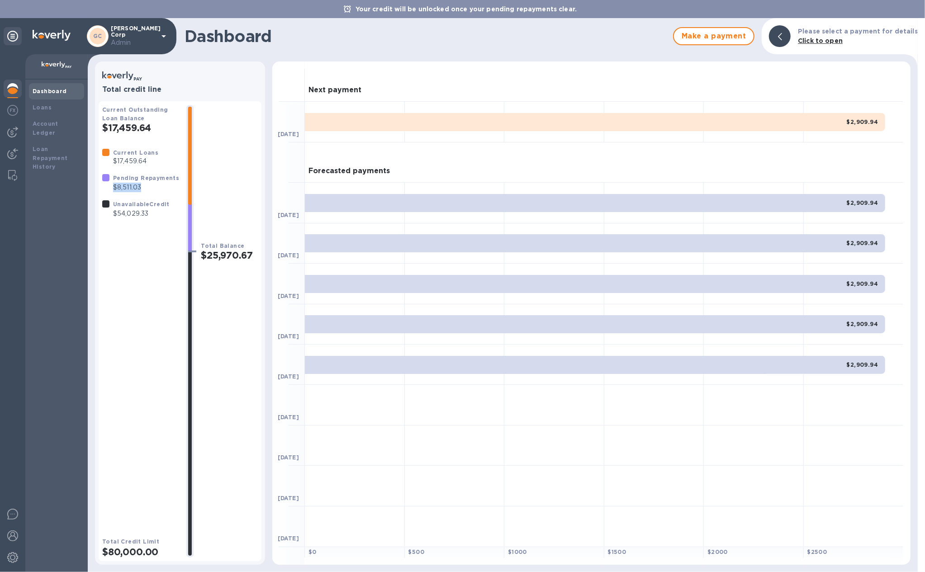
drag, startPoint x: 146, startPoint y: 188, endPoint x: 112, endPoint y: 190, distance: 33.5
click at [112, 190] on div "Pending Repayments $8,511.03" at bounding box center [146, 182] width 70 height 23
click at [52, 106] on div "Loans" at bounding box center [57, 107] width 48 height 9
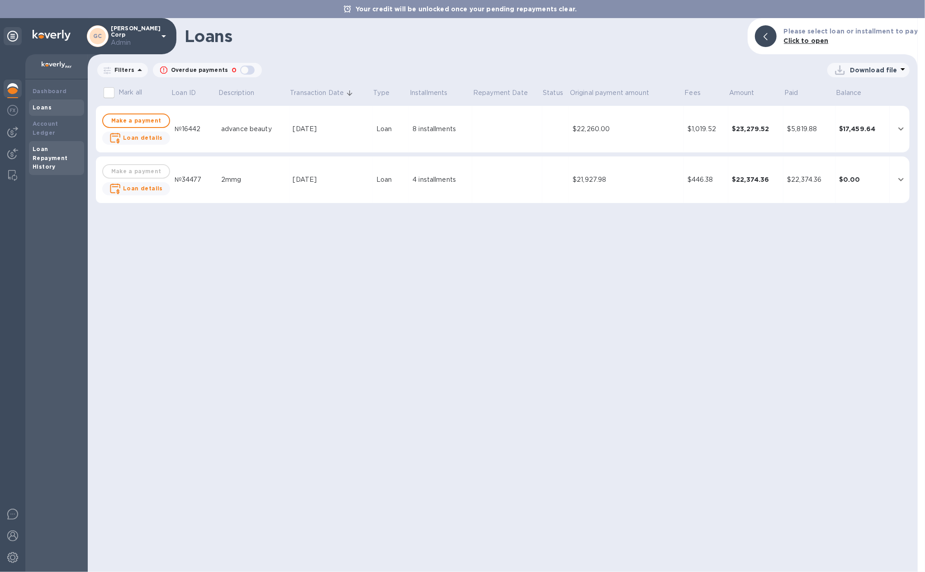
click at [67, 154] on div "Loan Repayment History" at bounding box center [57, 158] width 48 height 27
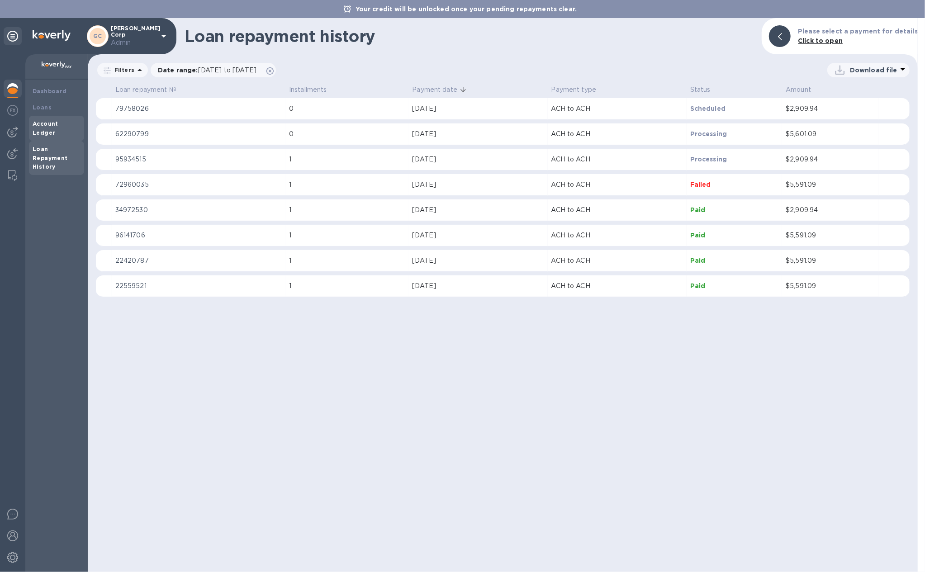
click at [58, 122] on b "Account Ledger" at bounding box center [46, 128] width 26 height 16
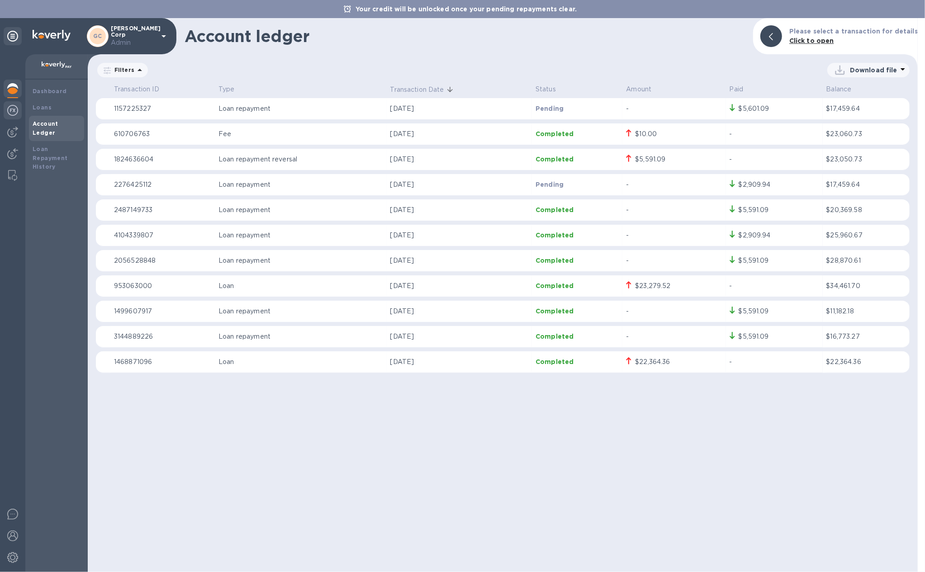
click at [14, 113] on img at bounding box center [12, 110] width 11 height 11
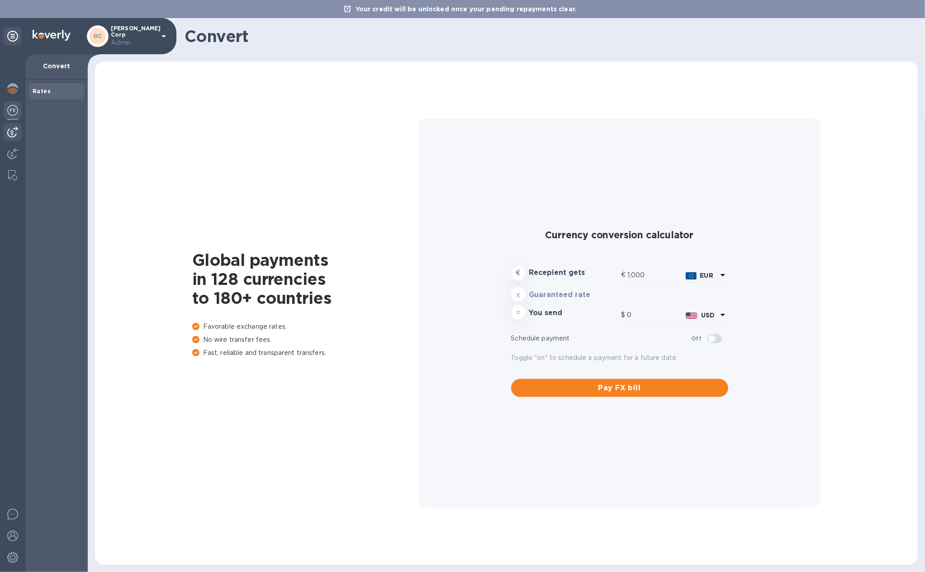
click at [17, 136] on img at bounding box center [12, 132] width 11 height 11
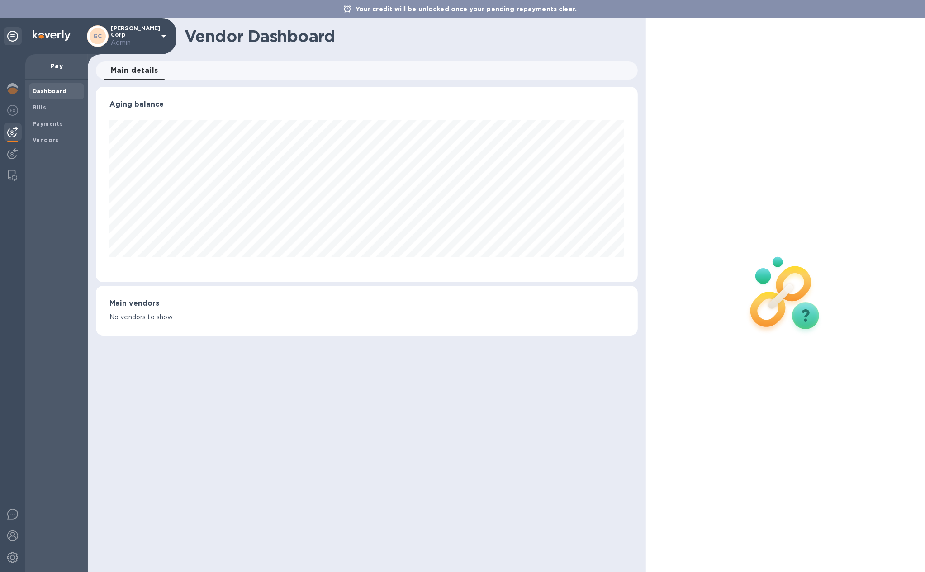
scroll to position [195, 542]
click at [53, 121] on b "Payments" at bounding box center [48, 123] width 30 height 7
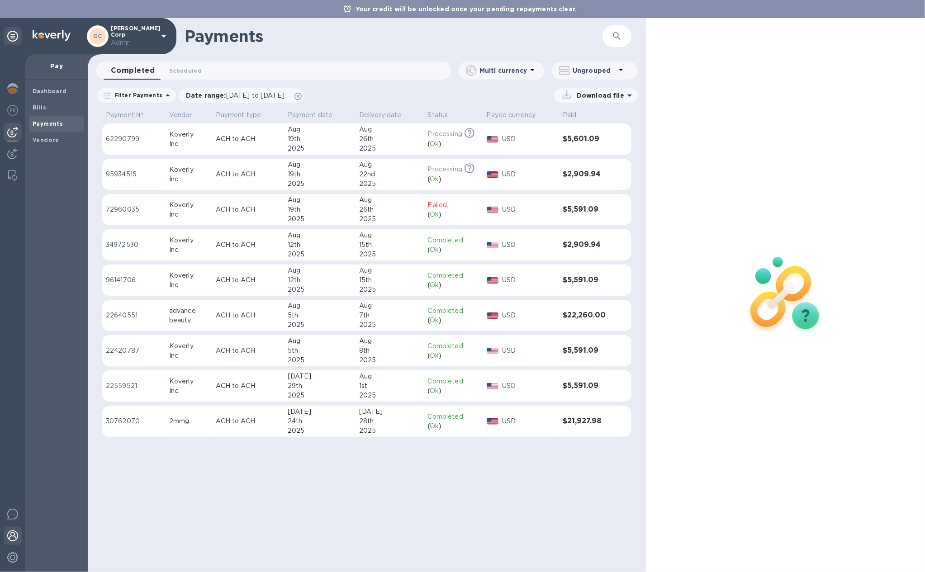
click at [14, 528] on div at bounding box center [13, 537] width 18 height 20
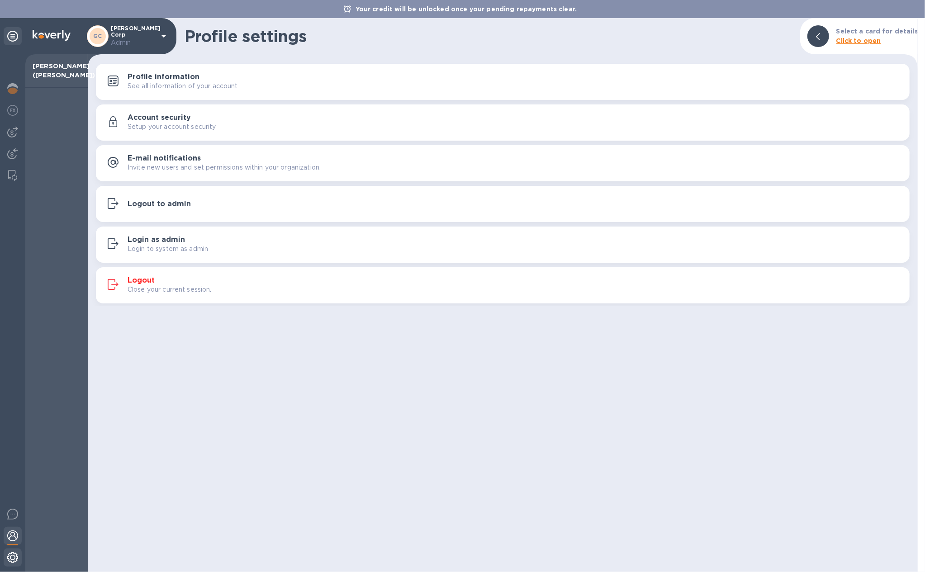
click at [11, 555] on img at bounding box center [12, 557] width 11 height 11
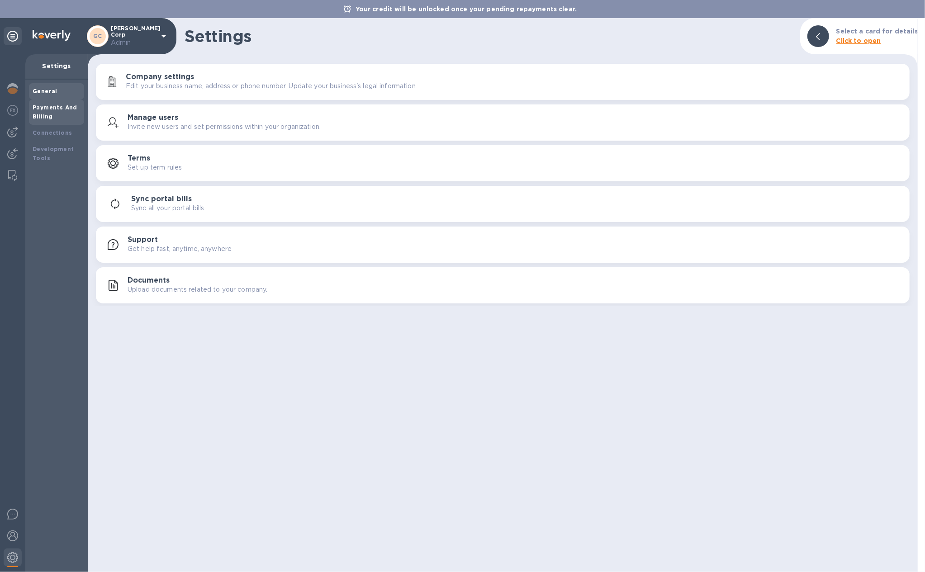
click at [41, 100] on div "Payments And Billing" at bounding box center [56, 112] width 55 height 25
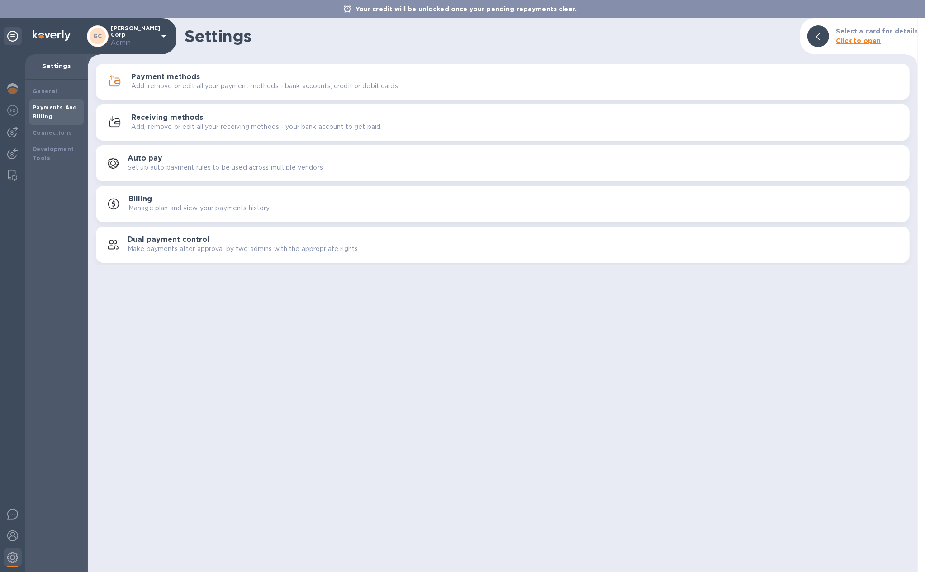
click at [280, 81] on p "Add, remove or edit all your payment methods - bank accounts, credit or debit c…" at bounding box center [265, 86] width 268 height 10
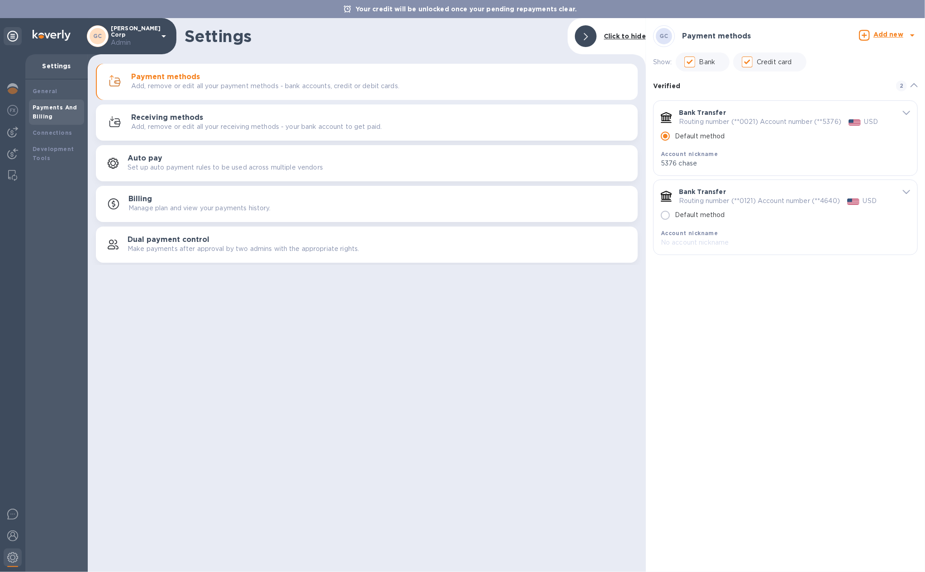
click at [907, 196] on span "default-method" at bounding box center [906, 191] width 7 height 9
click at [695, 295] on link "Archive" at bounding box center [688, 292] width 25 height 7
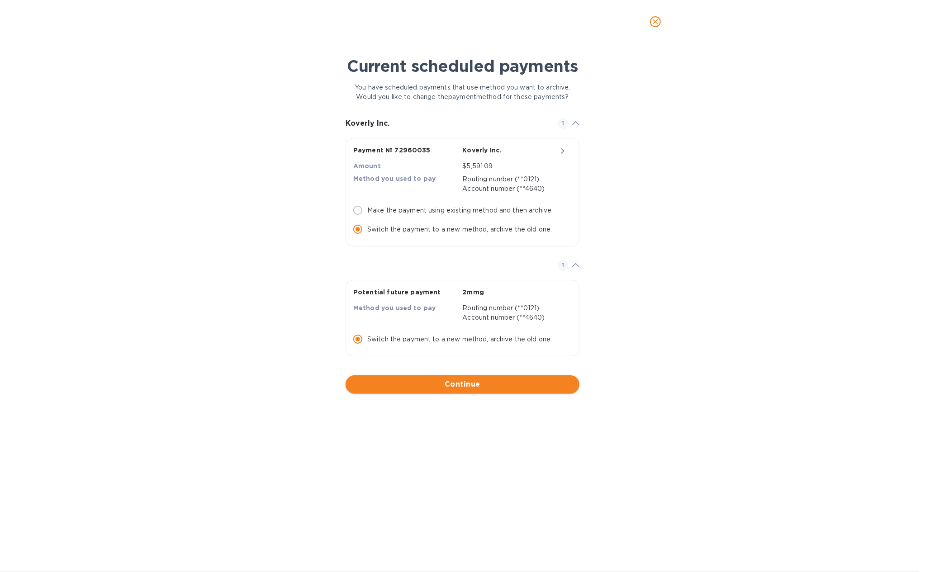
click at [479, 383] on span "Continue" at bounding box center [462, 384] width 219 height 11
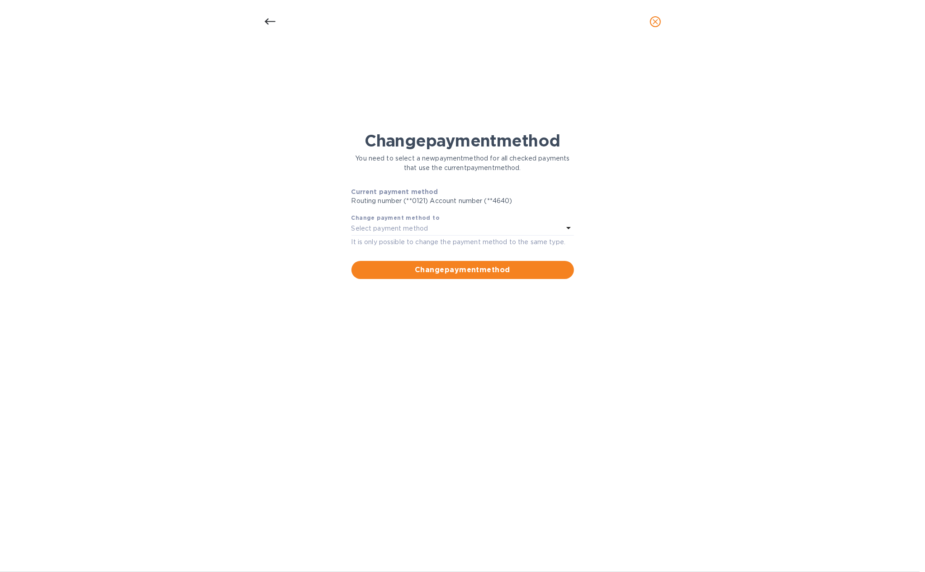
click at [537, 229] on div "Select payment method" at bounding box center [458, 229] width 212 height 13
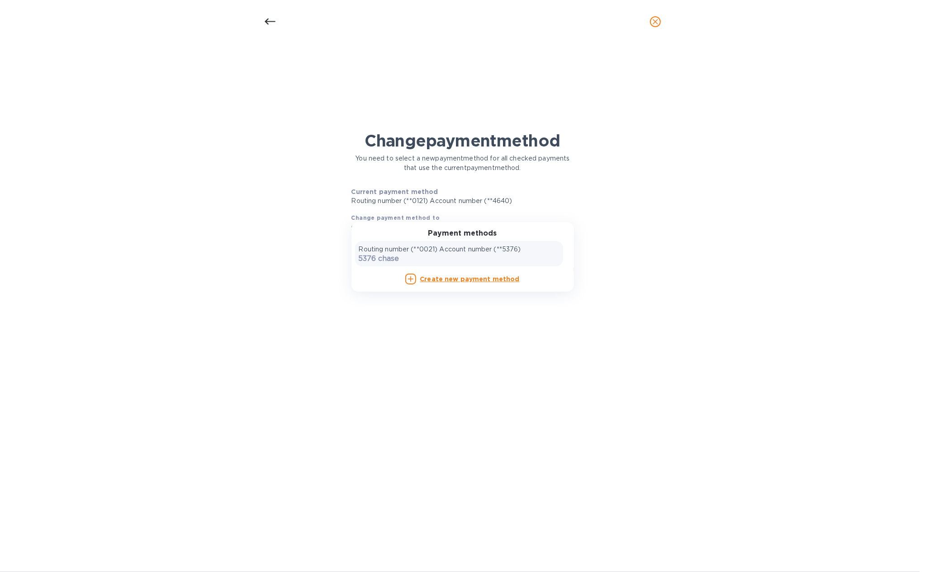
click at [507, 254] on p "Routing number (**0021) Account number (**5376)" at bounding box center [440, 250] width 162 height 10
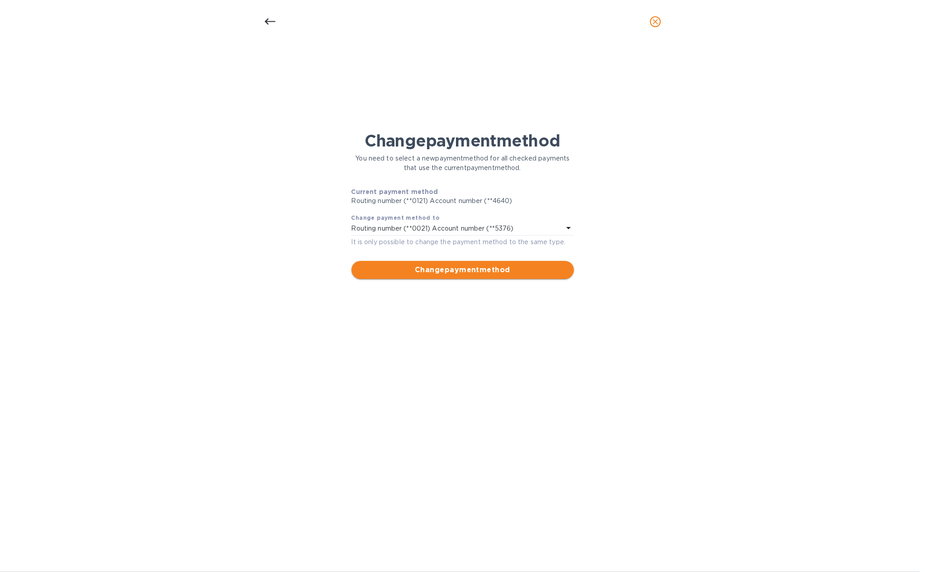
click at [505, 265] on span "Change payment method" at bounding box center [463, 270] width 208 height 11
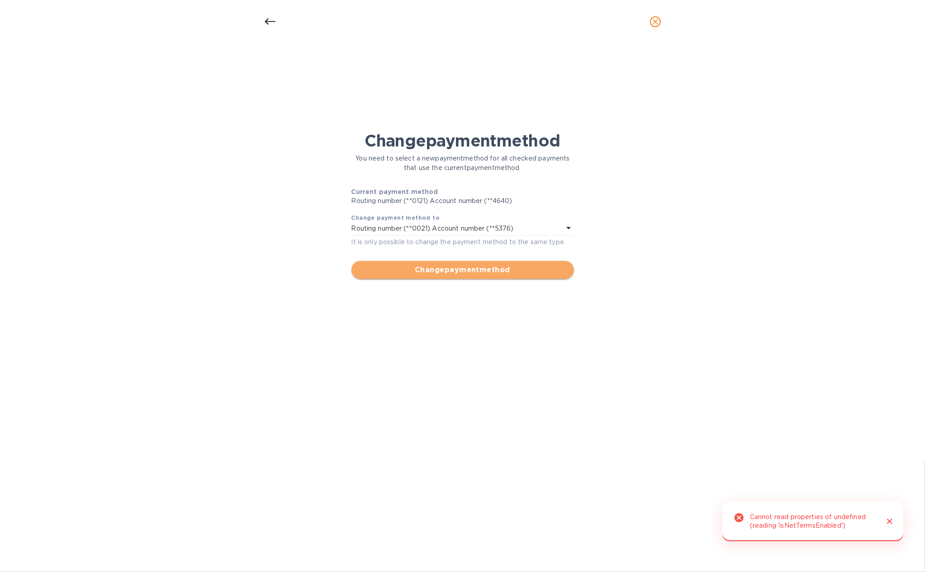
click at [505, 268] on span "Change payment method" at bounding box center [463, 270] width 208 height 11
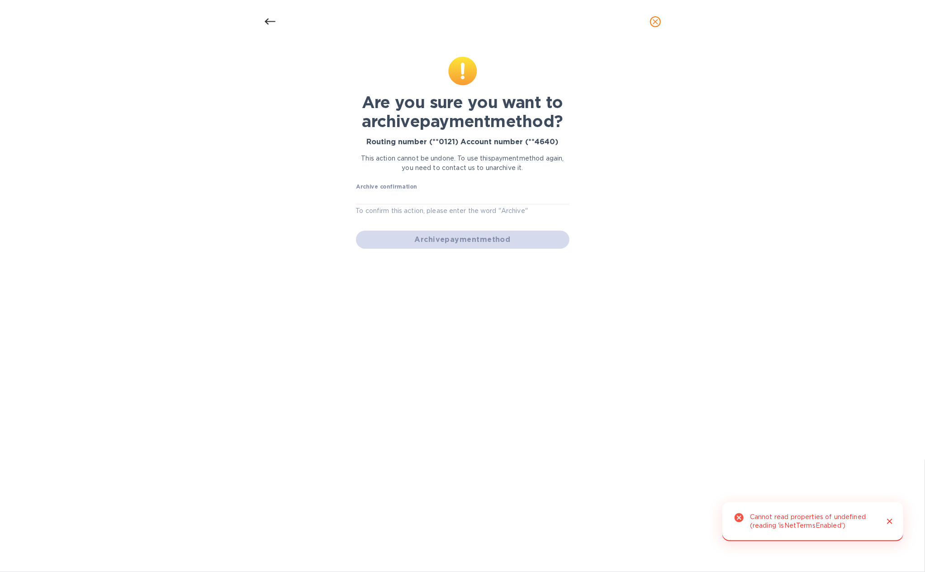
click at [481, 205] on div "Archive confirmation To confirm this action, please enter the word "Archive"" at bounding box center [463, 200] width 214 height 33
click at [481, 204] on input "text" at bounding box center [463, 198] width 214 height 14
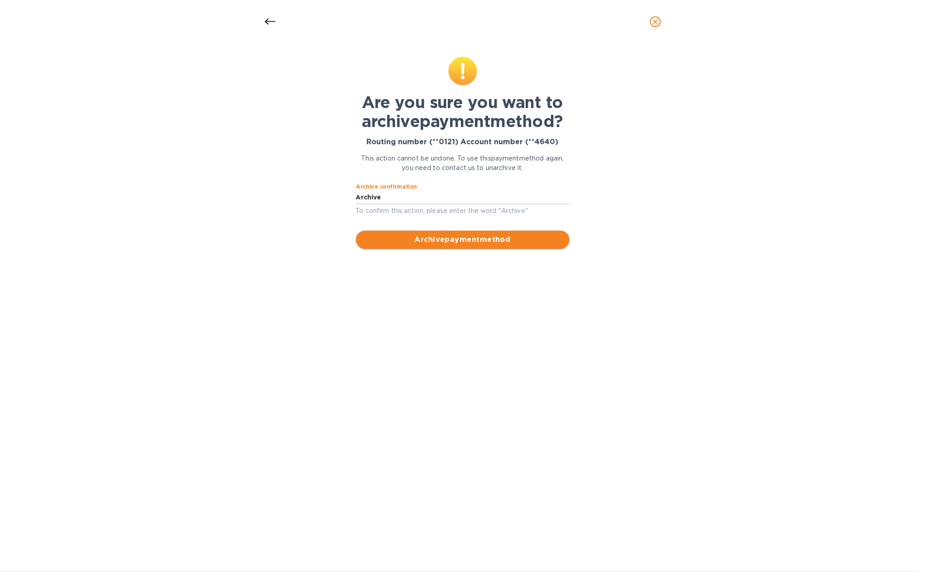
type input "Archive"
click at [496, 235] on span "Archive payment method" at bounding box center [462, 239] width 199 height 11
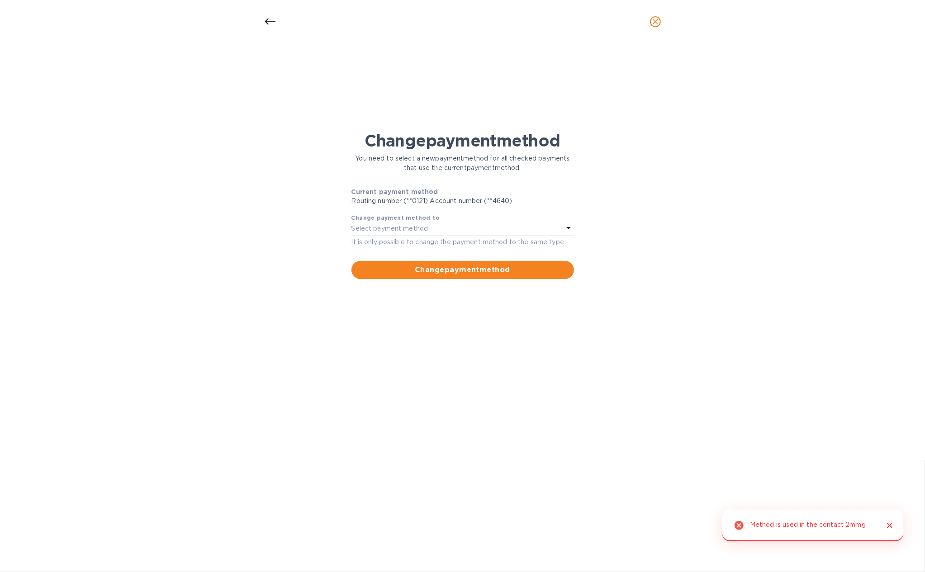
click at [496, 235] on div "Select payment method" at bounding box center [458, 229] width 212 height 13
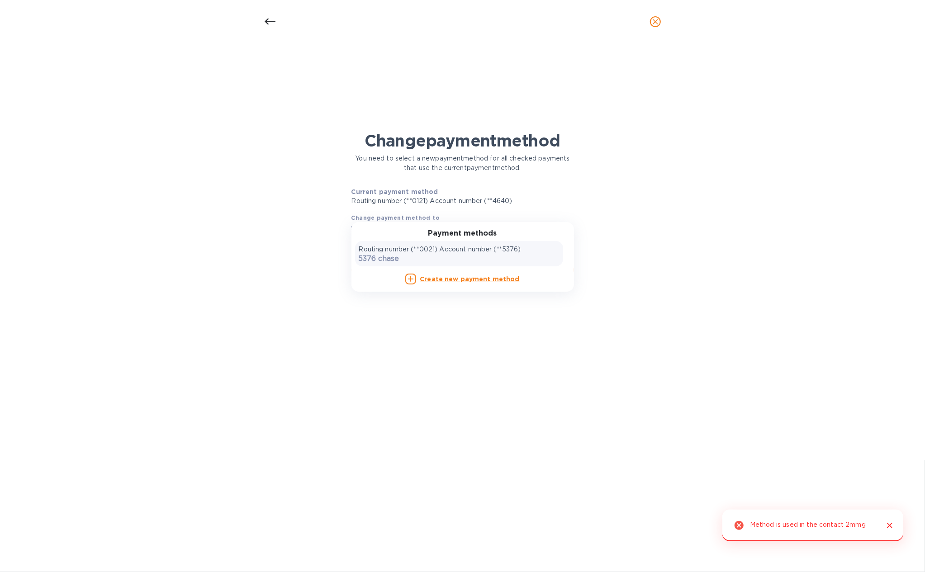
click at [493, 250] on p "Routing number (**0021) Account number (**5376)" at bounding box center [440, 250] width 162 height 10
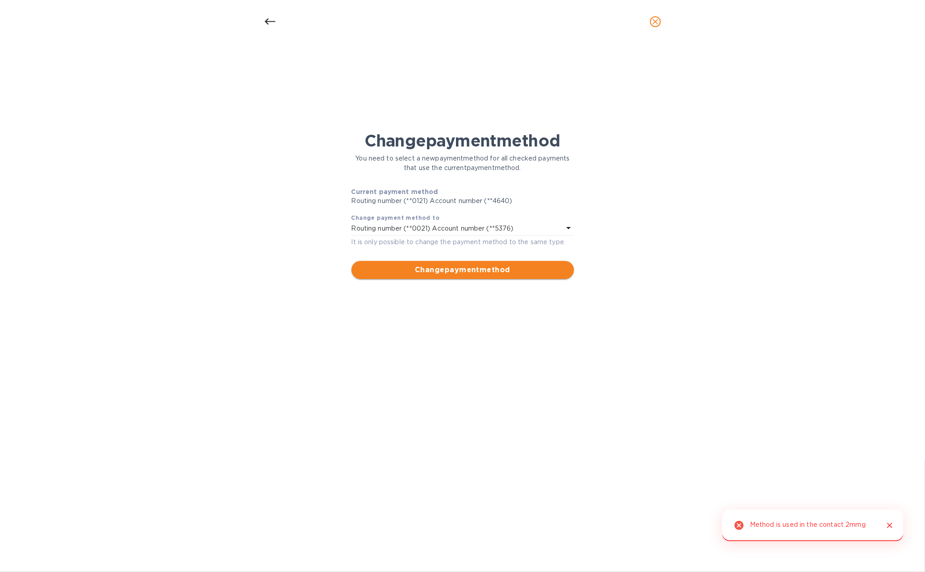
click at [495, 273] on span "Change payment method" at bounding box center [463, 270] width 208 height 11
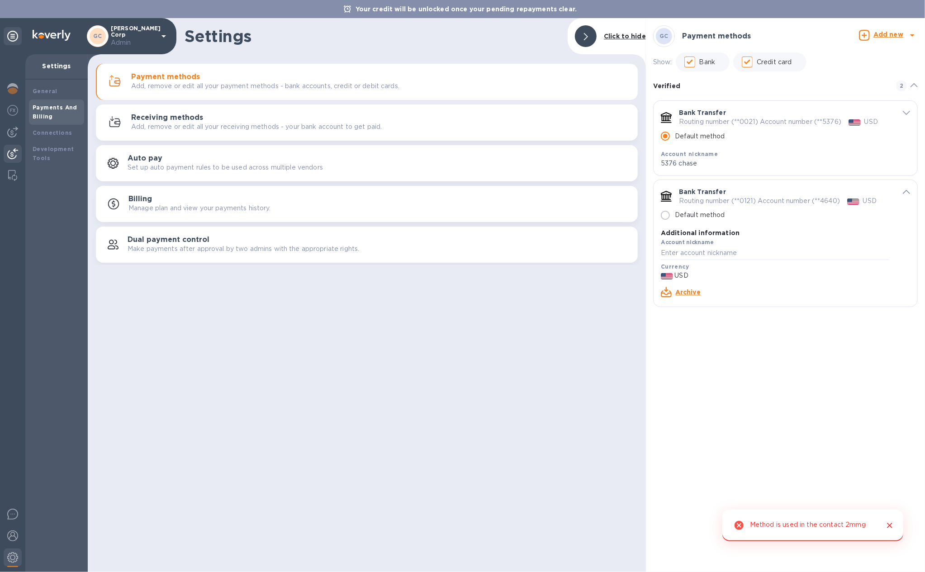
click at [11, 146] on div at bounding box center [13, 155] width 18 height 20
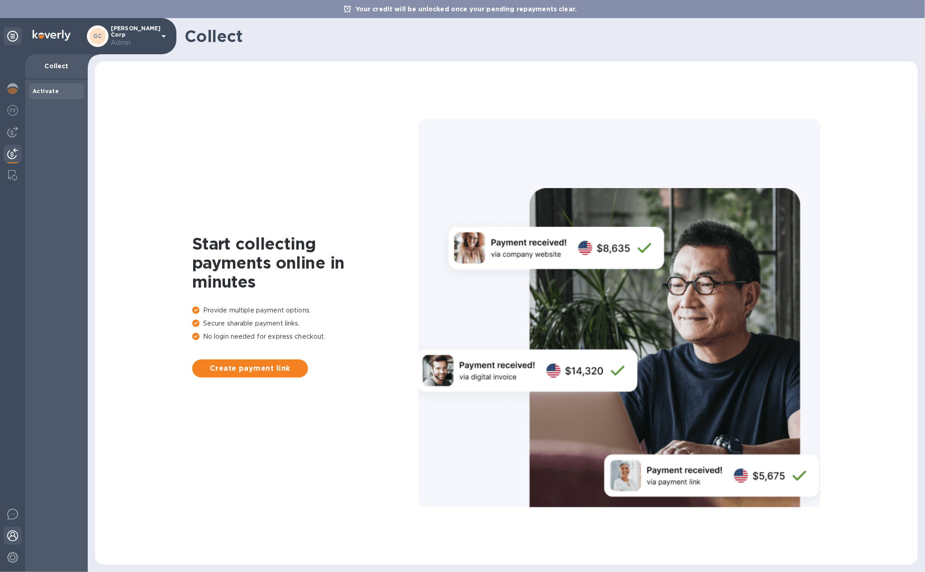
click at [16, 541] on img at bounding box center [12, 536] width 11 height 11
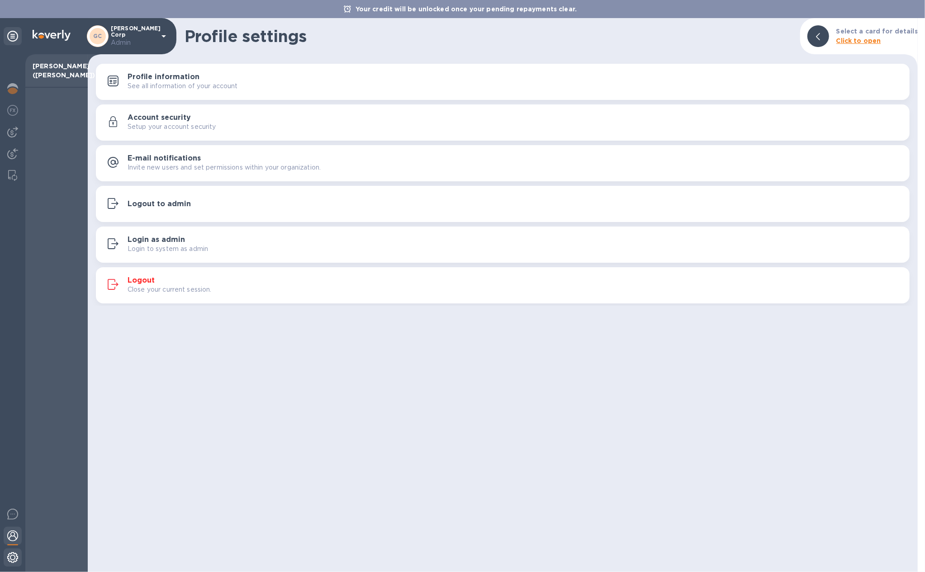
click at [12, 557] on img at bounding box center [12, 557] width 11 height 11
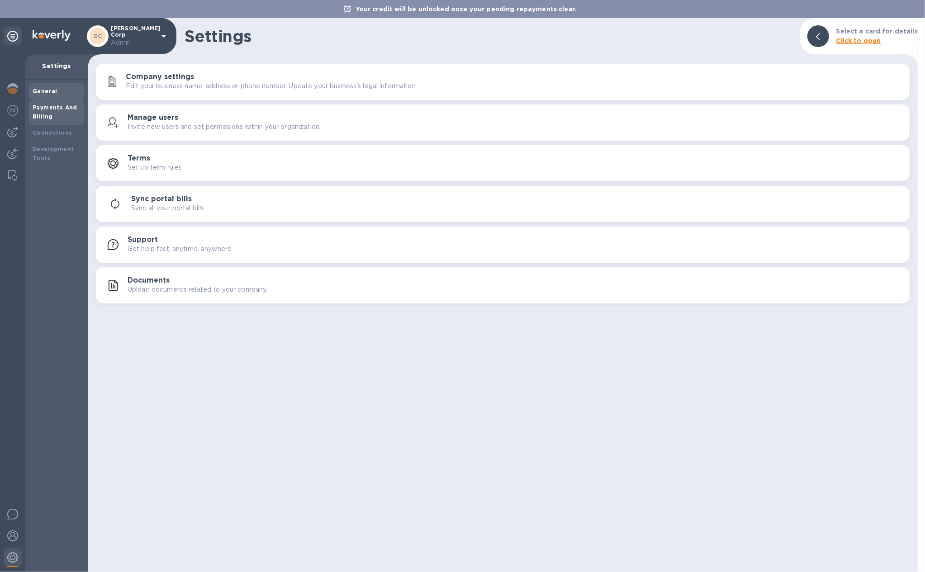
click at [56, 114] on div "Payments And Billing" at bounding box center [57, 112] width 48 height 18
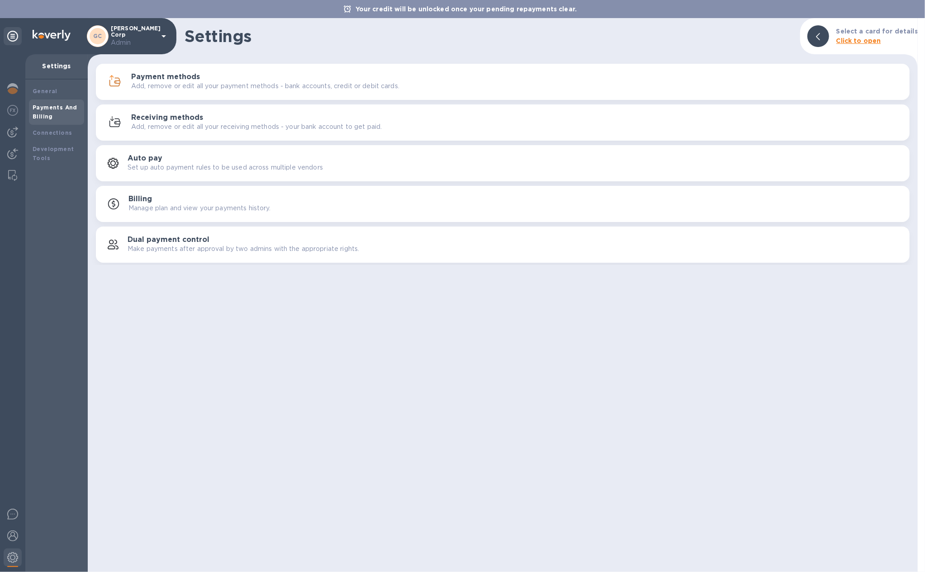
click at [298, 74] on div "Payment methods Add, remove or edit all your payment methods - bank accounts, c…" at bounding box center [517, 82] width 772 height 18
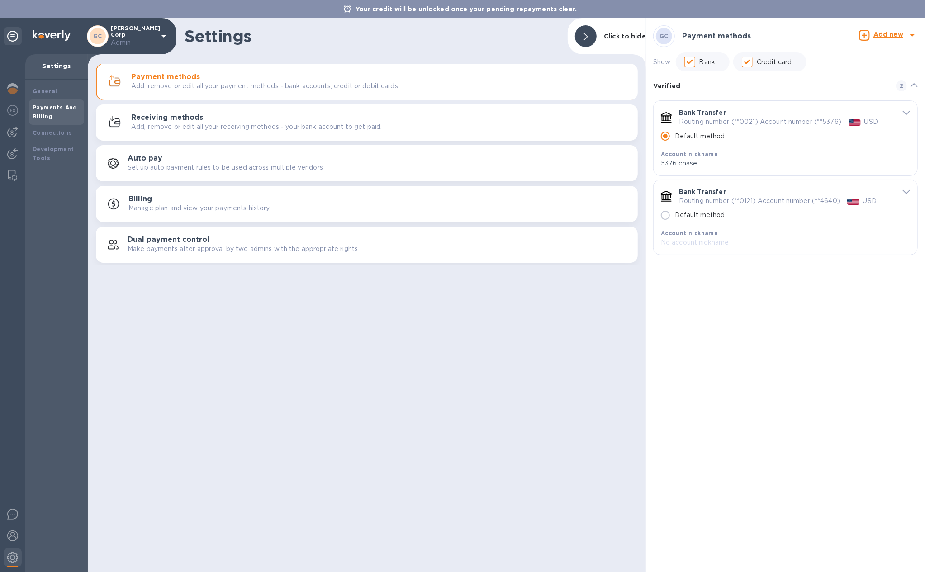
click at [905, 190] on span "default-method" at bounding box center [906, 191] width 7 height 9
click at [690, 288] on div "Archive" at bounding box center [688, 293] width 29 height 15
click at [689, 292] on link "Archive" at bounding box center [688, 292] width 25 height 7
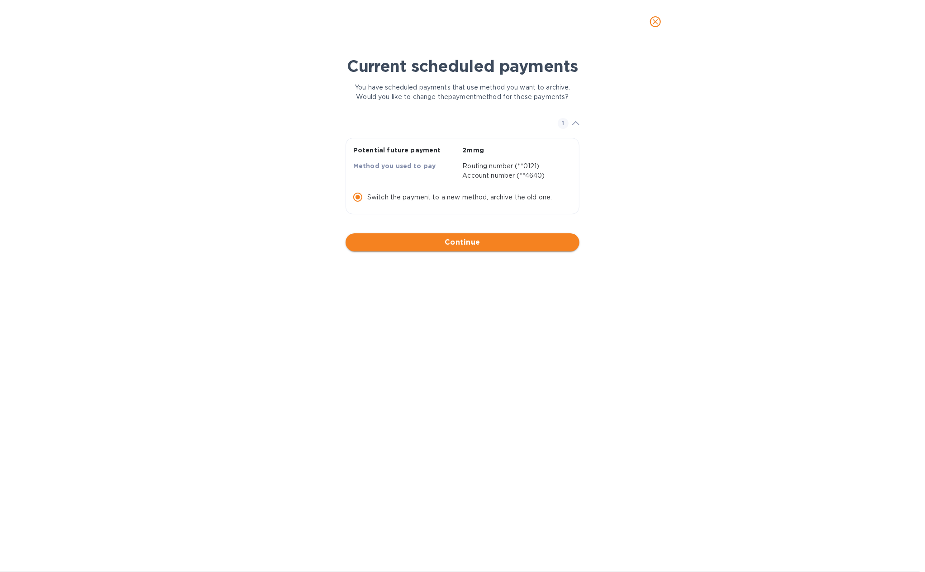
click at [540, 248] on button "Continue" at bounding box center [463, 242] width 234 height 18
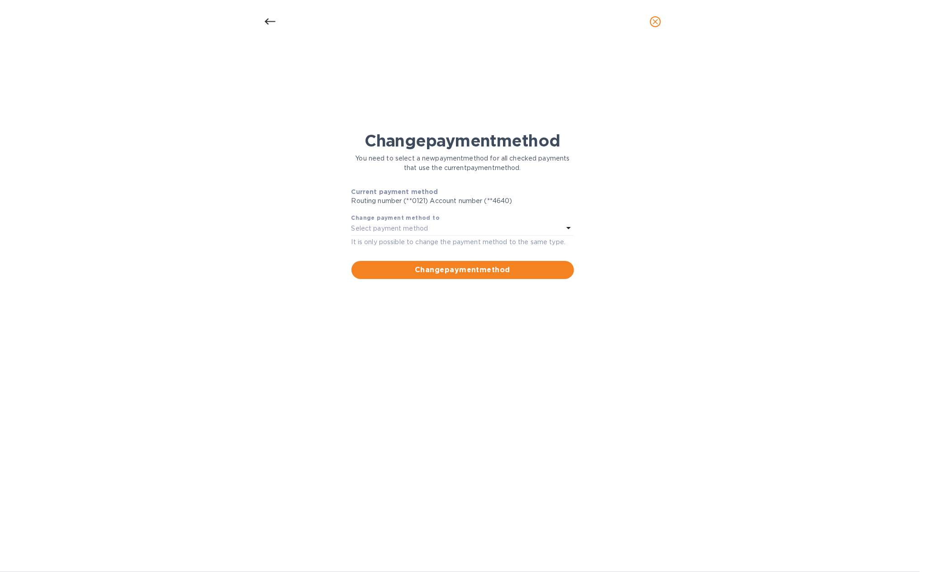
click at [540, 231] on div "Select payment method" at bounding box center [458, 229] width 212 height 13
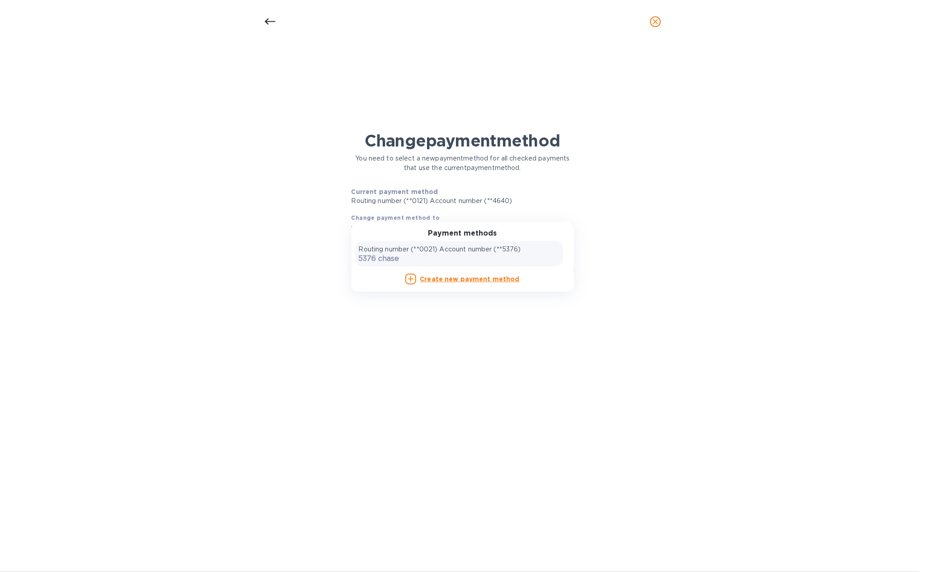
click at [528, 255] on div "Routing number (**0021) Account number (**5376) 5376 chase" at bounding box center [459, 254] width 201 height 18
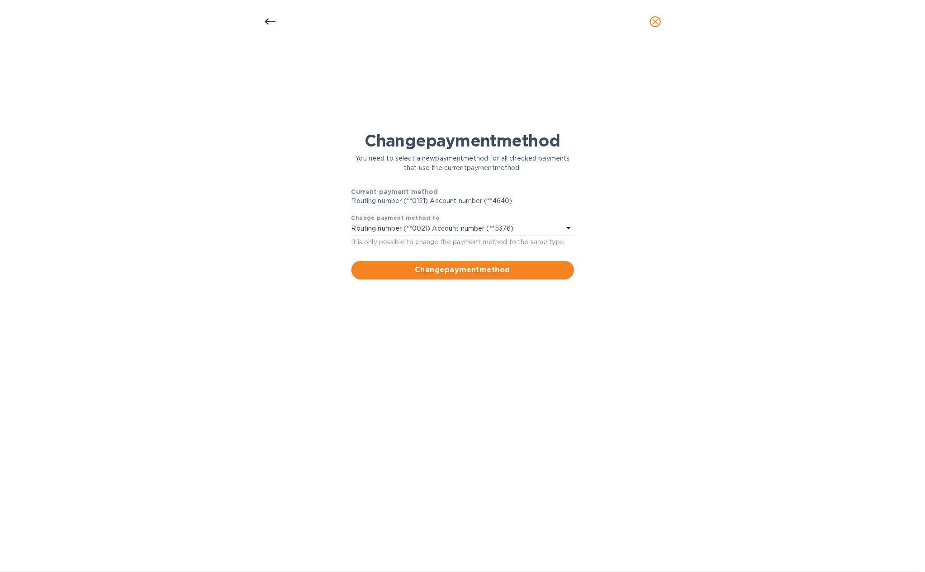
click at [512, 276] on button "Change payment method" at bounding box center [463, 270] width 223 height 18
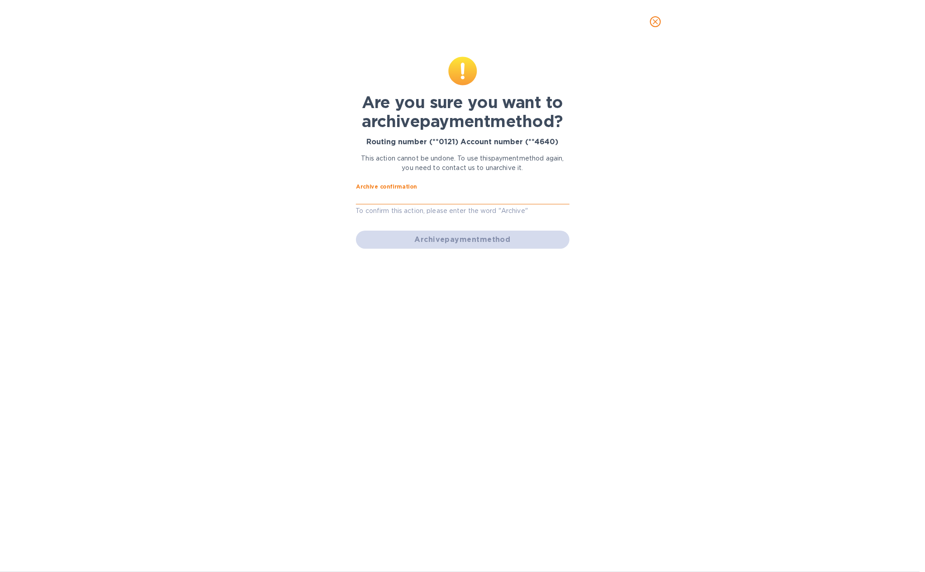
click at [486, 192] on input "text" at bounding box center [463, 198] width 214 height 14
type input "Archive"
click at [467, 229] on div "Archive payment method" at bounding box center [462, 239] width 221 height 25
click at [466, 239] on span "Archive payment method" at bounding box center [462, 239] width 199 height 11
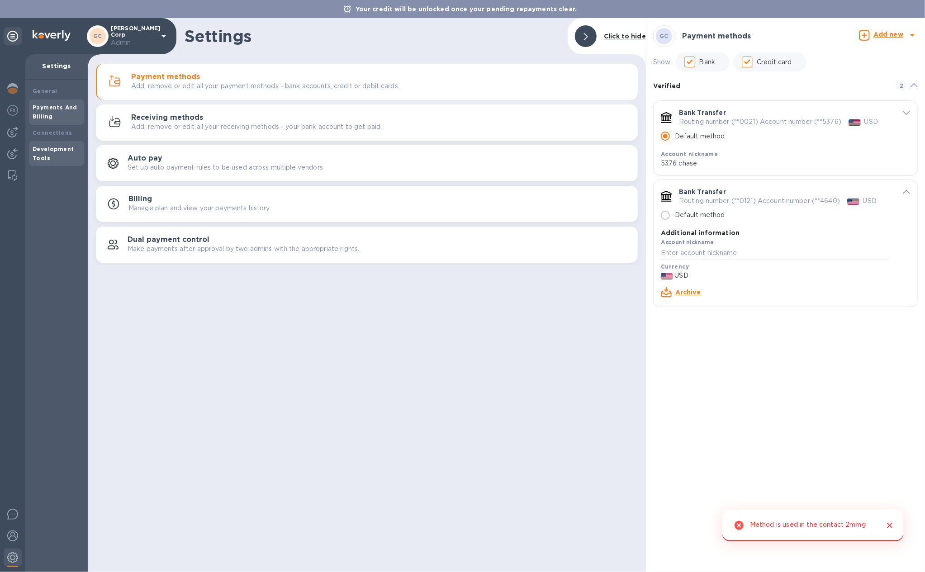
click at [42, 148] on b "Development Tools" at bounding box center [53, 154] width 41 height 16
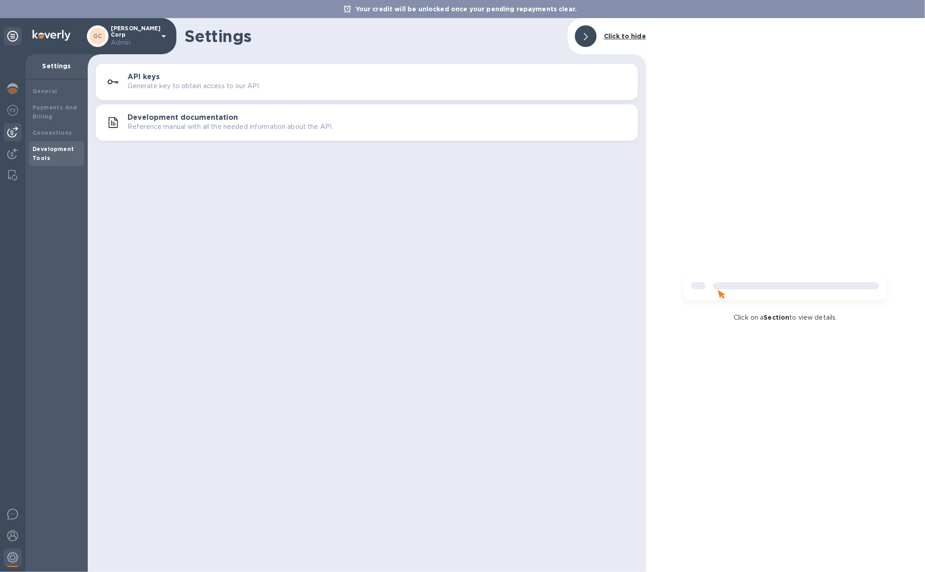
click at [9, 133] on img at bounding box center [12, 132] width 11 height 11
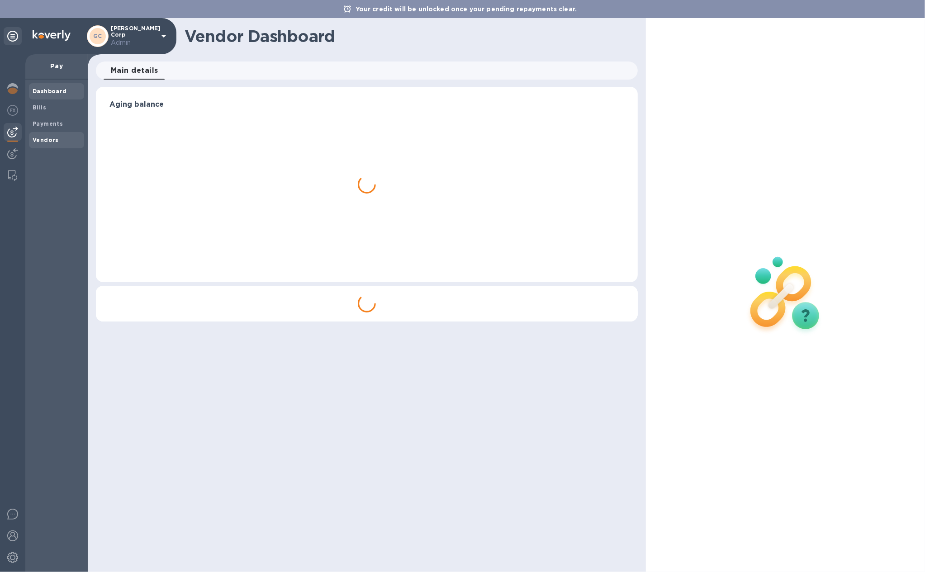
click at [44, 145] on div "Vendors" at bounding box center [56, 140] width 55 height 16
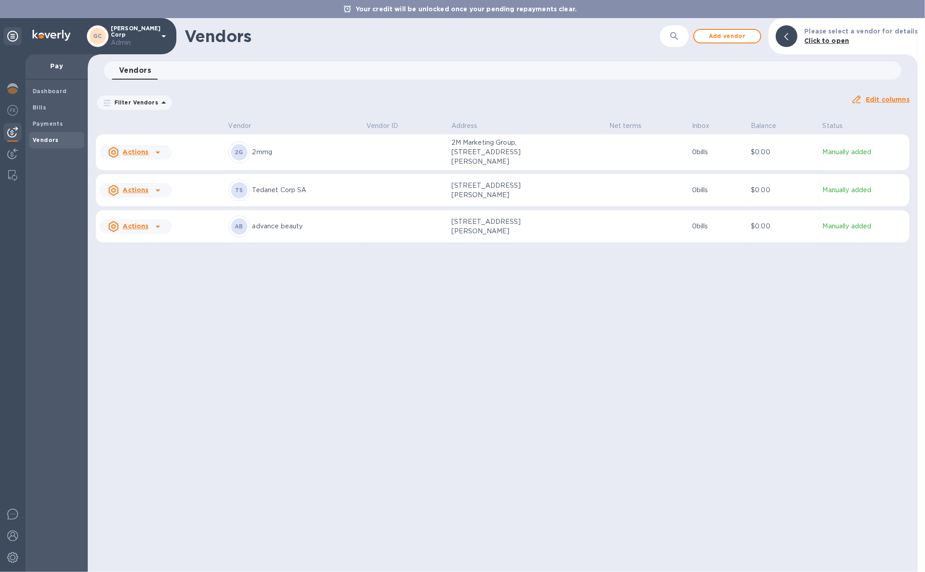
click at [406, 152] on td at bounding box center [405, 152] width 85 height 36
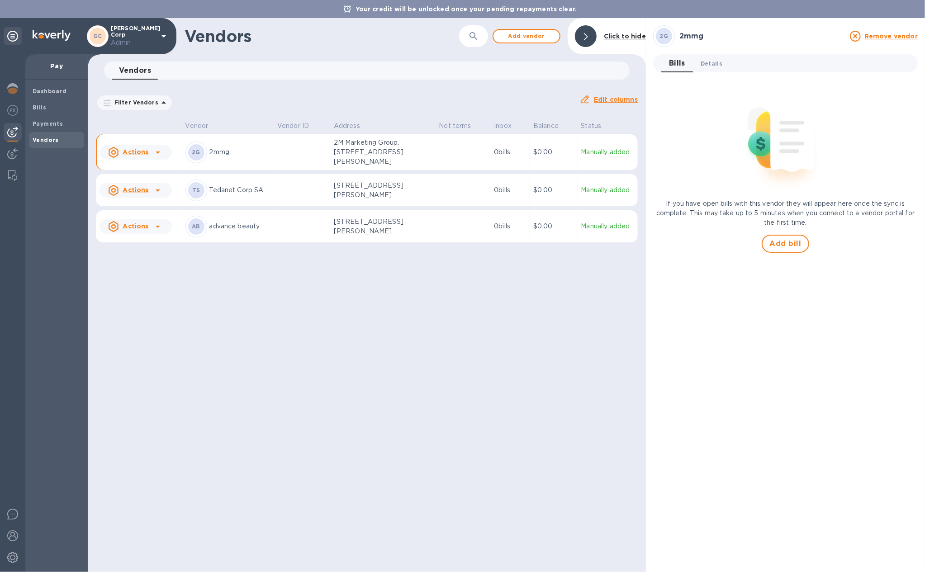
click at [713, 66] on span "Details 0" at bounding box center [712, 64] width 22 height 10
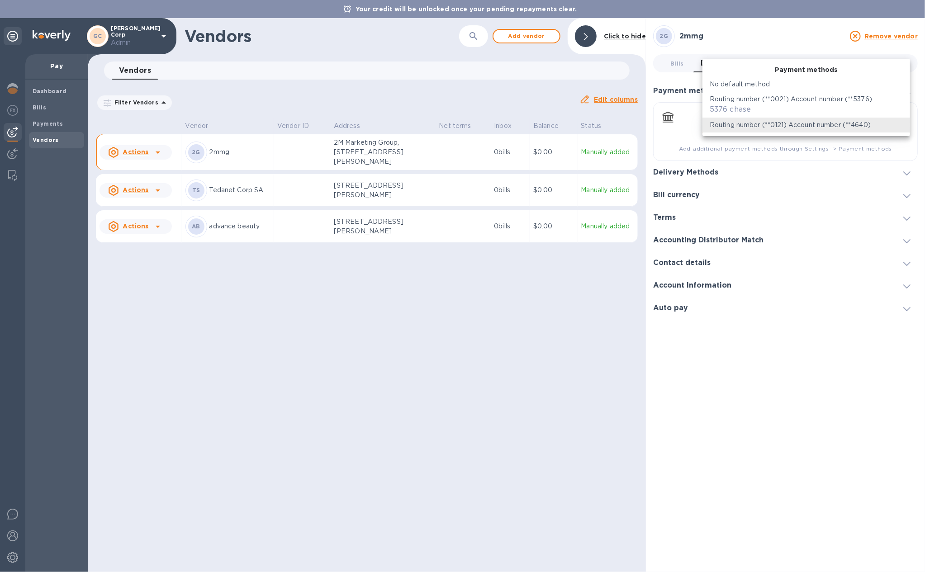
click at [878, 127] on body "Your credit will be unlocked once your pending repayments clear. GC Gatewell Co…" at bounding box center [462, 286] width 925 height 572
click at [857, 100] on p "Routing number (**0021) Account number (**5376)" at bounding box center [791, 100] width 162 height 10
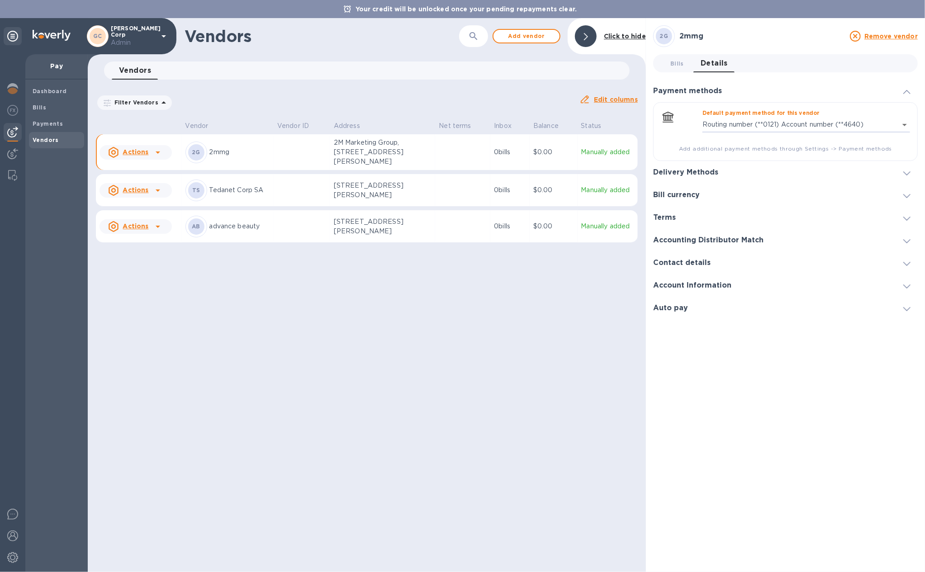
type input "565241646223162550752379396200016"
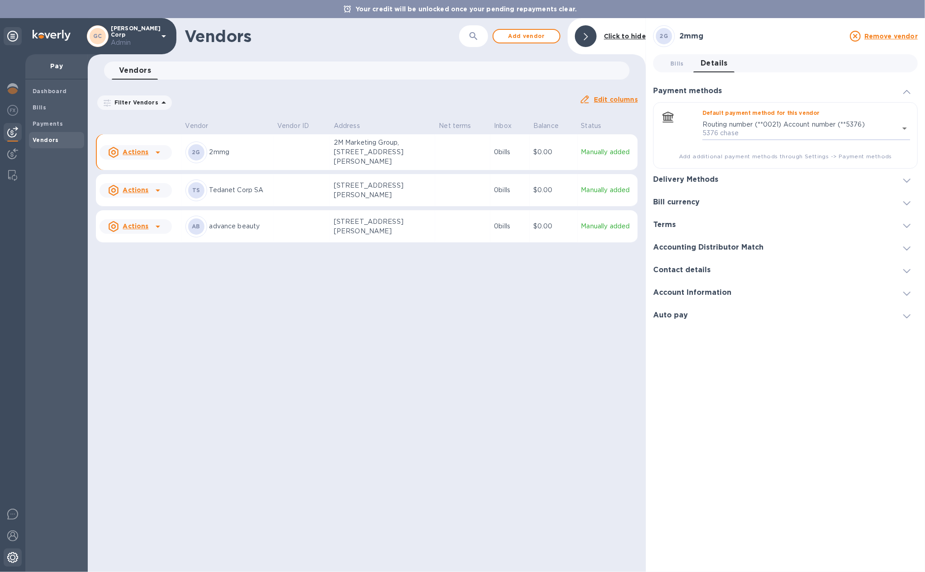
click at [10, 555] on img at bounding box center [12, 557] width 11 height 11
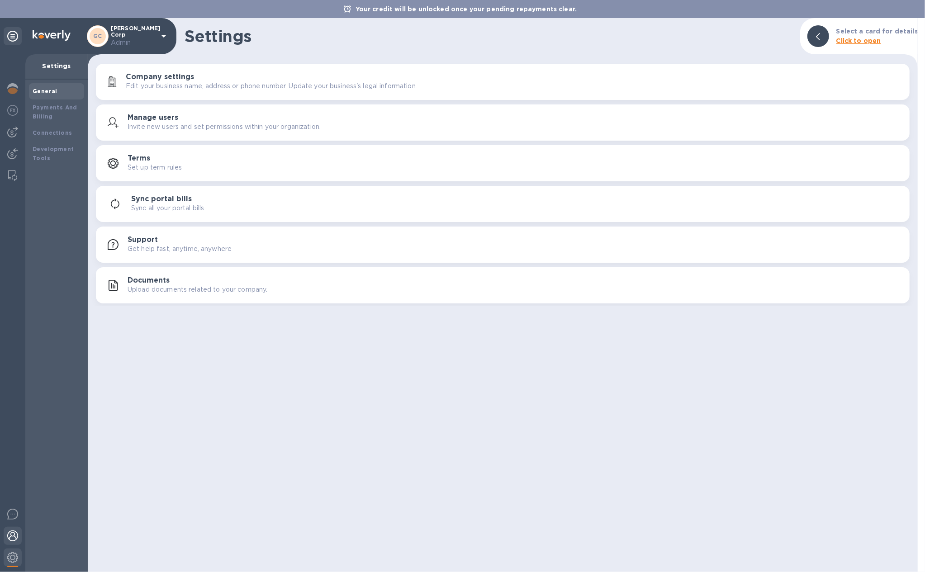
click at [20, 540] on div at bounding box center [13, 537] width 18 height 20
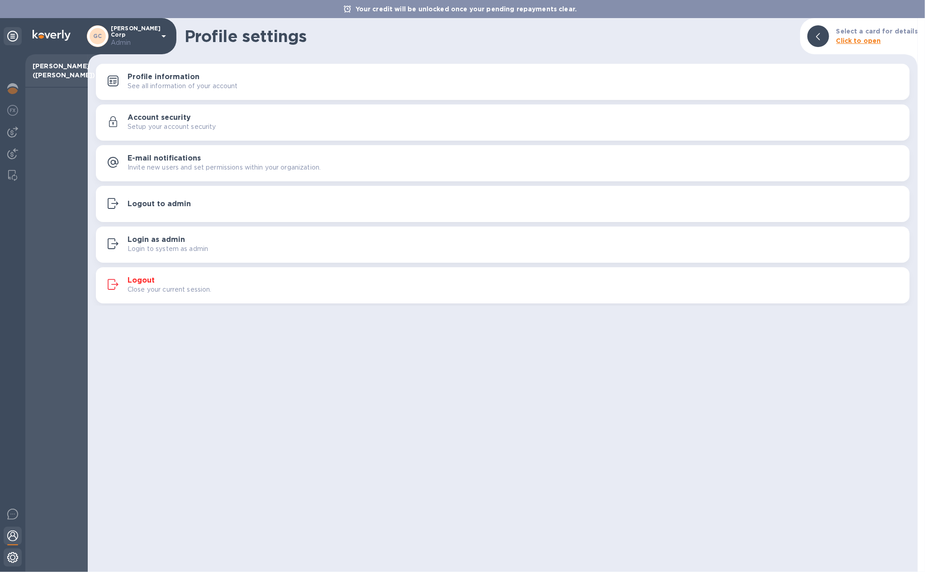
click at [18, 559] on img at bounding box center [12, 557] width 11 height 11
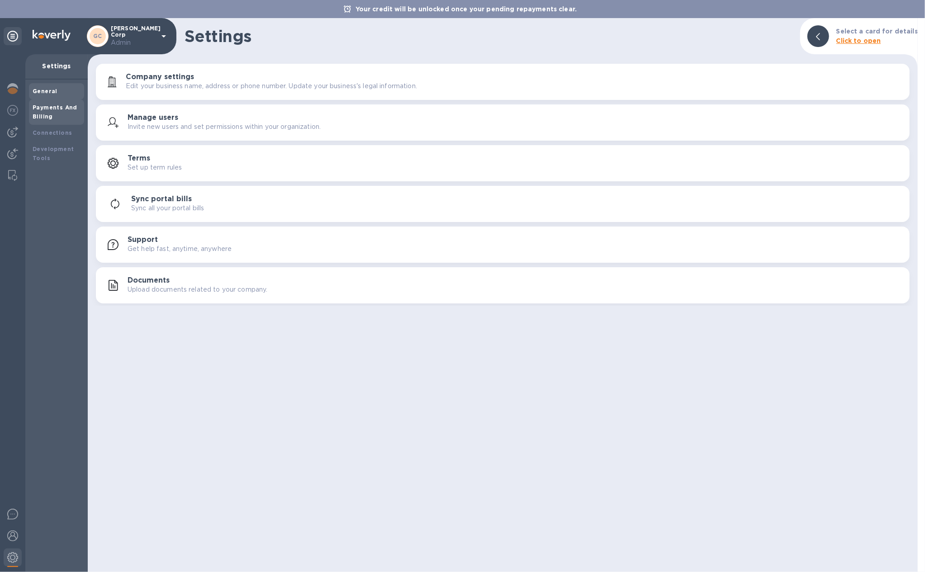
click at [67, 115] on div "Payments And Billing" at bounding box center [57, 112] width 48 height 18
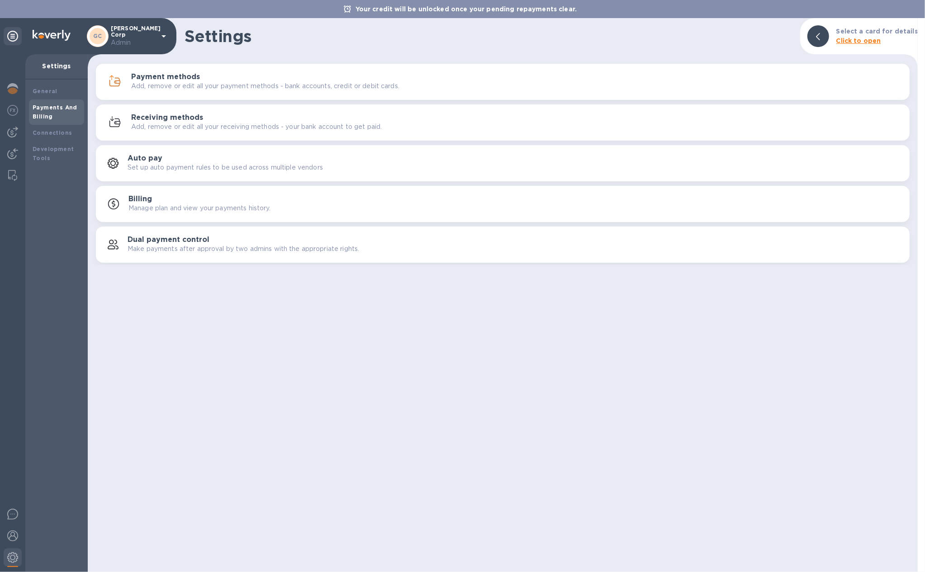
click at [359, 87] on p "Add, remove or edit all your payment methods - bank accounts, credit or debit c…" at bounding box center [265, 86] width 268 height 10
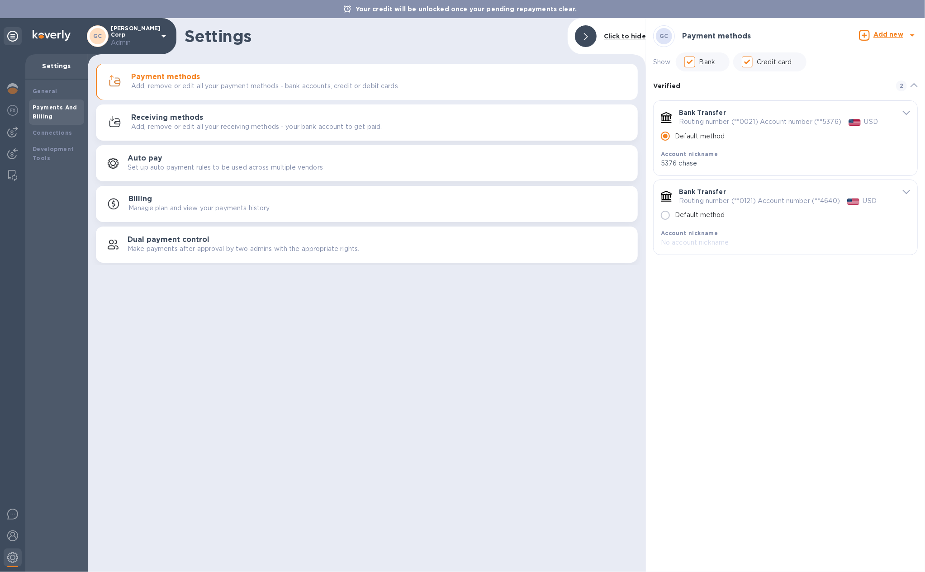
click at [906, 193] on icon "default-method" at bounding box center [906, 192] width 7 height 4
click at [686, 296] on link "Archive" at bounding box center [688, 292] width 25 height 7
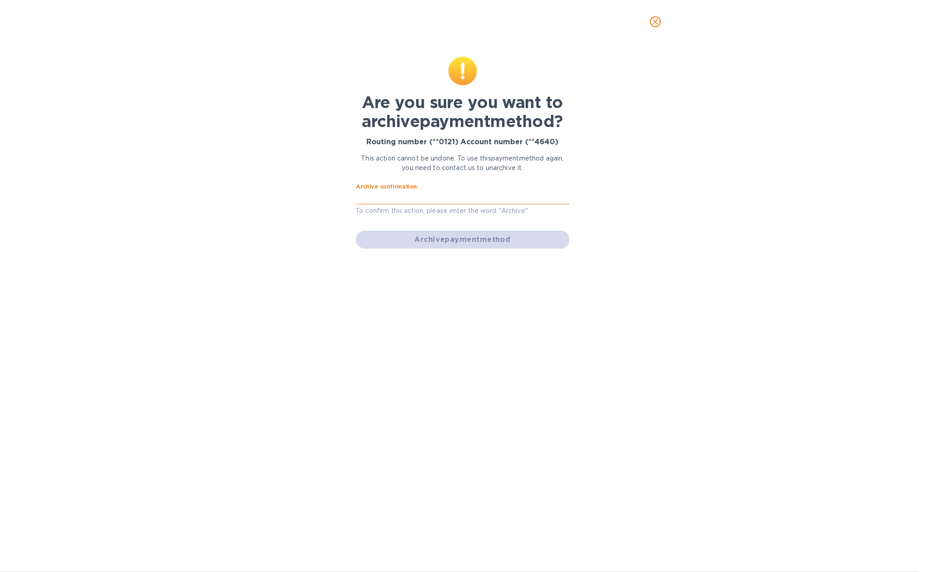
click at [414, 203] on input "text" at bounding box center [463, 198] width 214 height 14
type input "Archive"
click at [421, 229] on div "Archive payment method" at bounding box center [462, 239] width 221 height 25
click at [421, 238] on span "Archive payment method" at bounding box center [462, 239] width 199 height 11
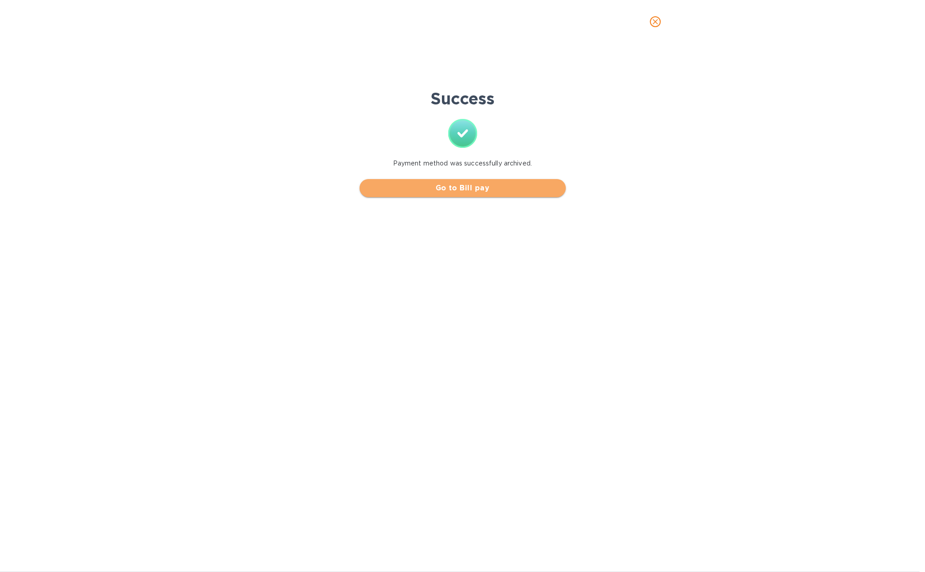
click at [464, 188] on span "Go to Bill pay" at bounding box center [463, 188] width 192 height 11
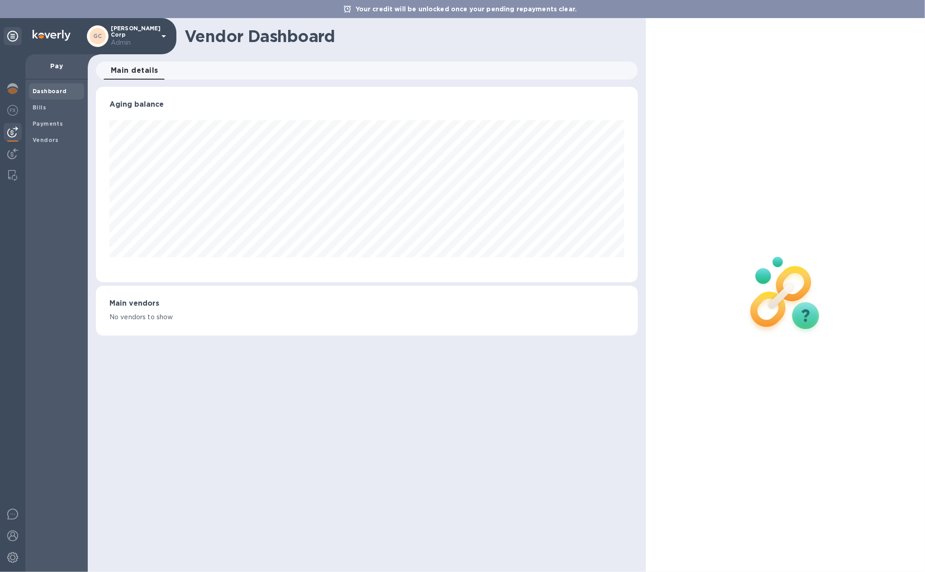
scroll to position [195, 542]
click at [14, 91] on img at bounding box center [12, 88] width 11 height 11
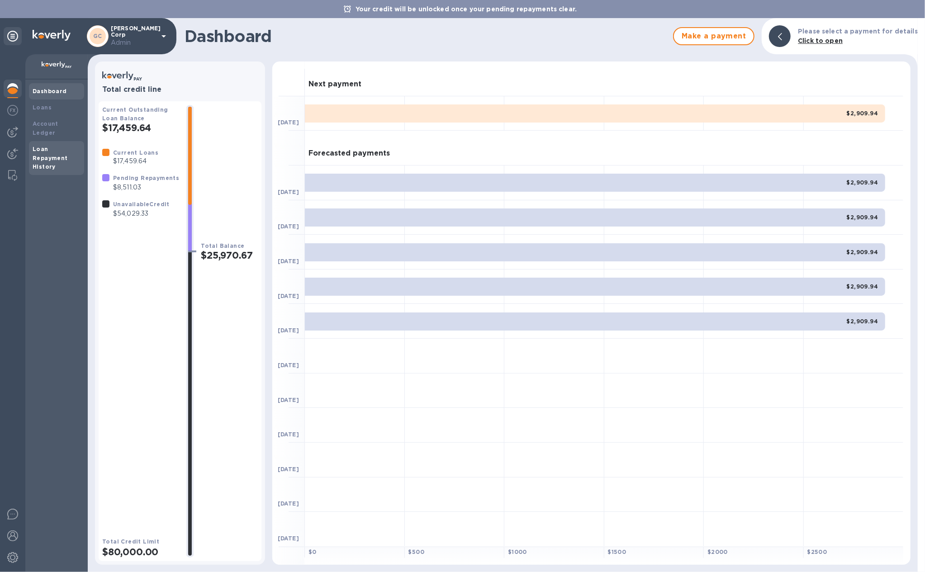
click at [40, 146] on b "Loan Repayment History" at bounding box center [50, 158] width 35 height 25
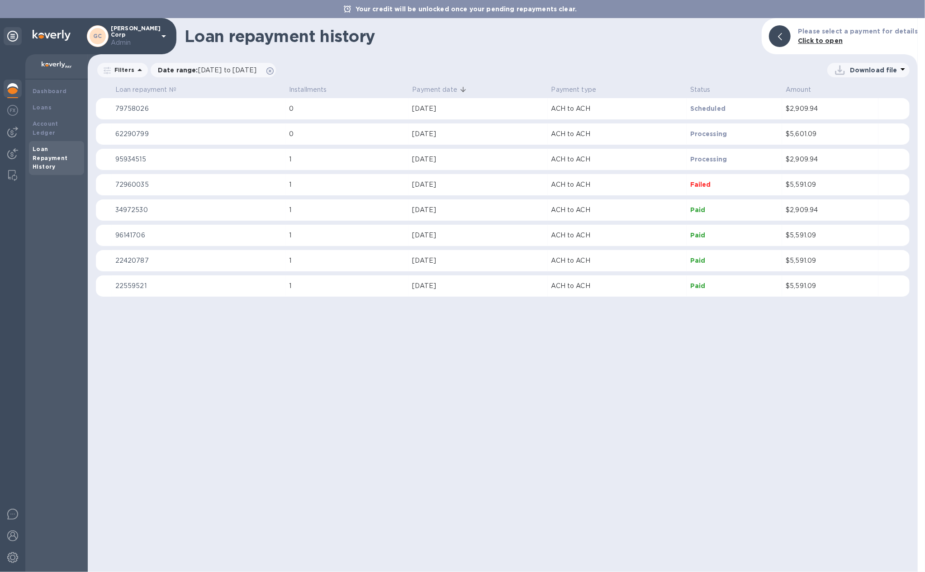
click at [598, 164] on p "ACH to ACH" at bounding box center [618, 160] width 132 height 10
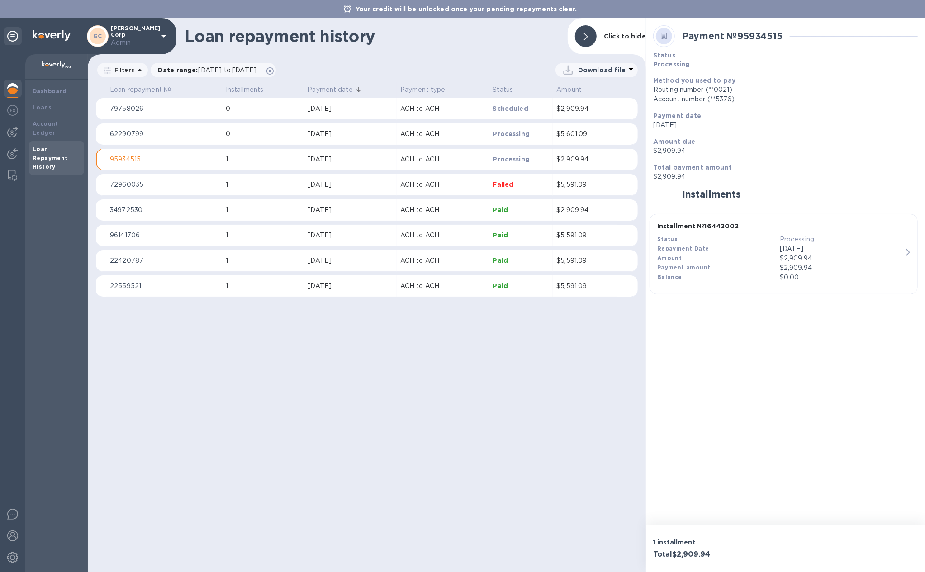
click at [583, 205] on td "$2,909.94" at bounding box center [585, 211] width 64 height 22
click at [580, 160] on p "$2,909.94" at bounding box center [585, 160] width 57 height 10
click at [584, 140] on td "$5,601.09" at bounding box center [585, 135] width 64 height 22
click at [586, 106] on p "$2,909.94" at bounding box center [585, 109] width 57 height 10
click at [51, 109] on div "Loans" at bounding box center [57, 107] width 48 height 9
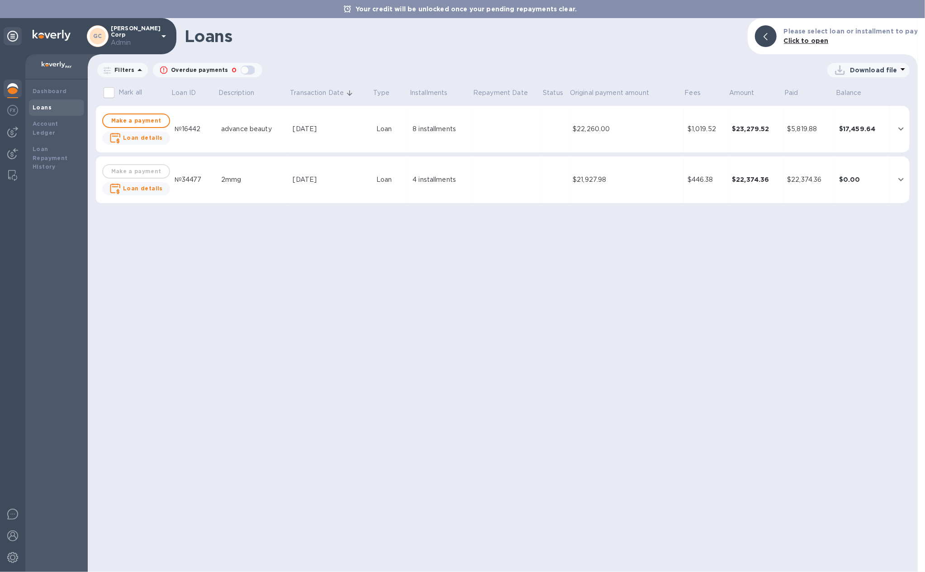
click at [318, 177] on div "[DATE]" at bounding box center [331, 180] width 76 height 10
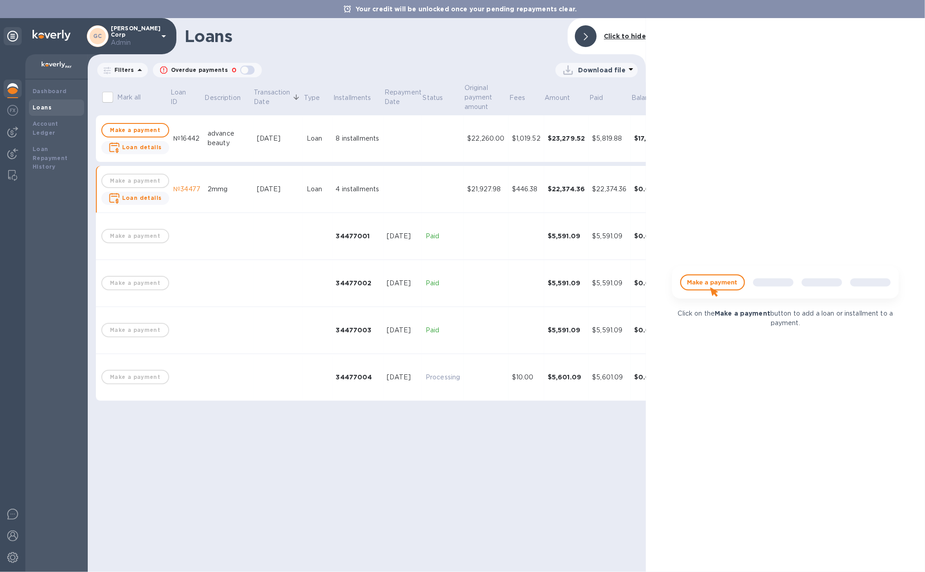
click at [436, 380] on p "Processing" at bounding box center [443, 378] width 34 height 10
click at [147, 146] on b "Loan details" at bounding box center [142, 147] width 40 height 7
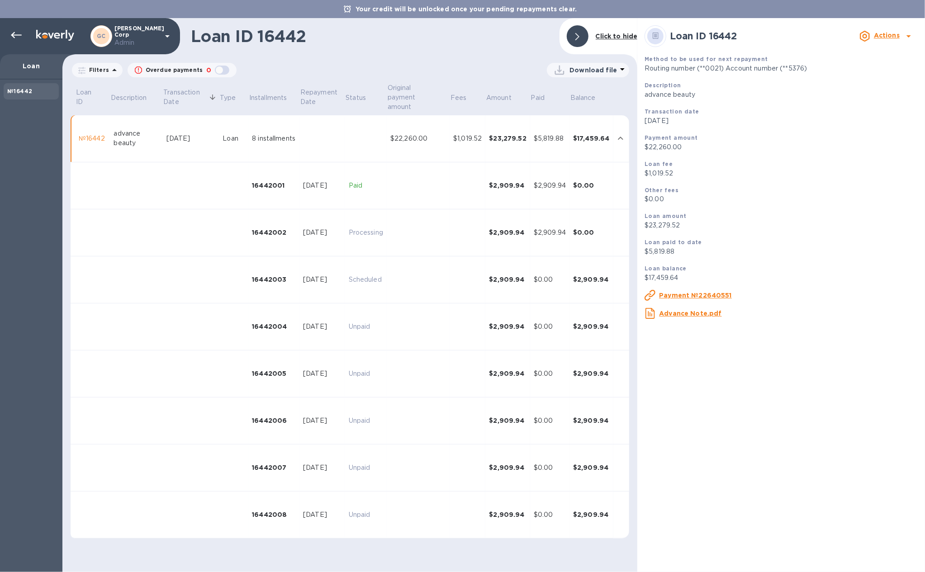
click at [438, 330] on td at bounding box center [418, 327] width 63 height 47
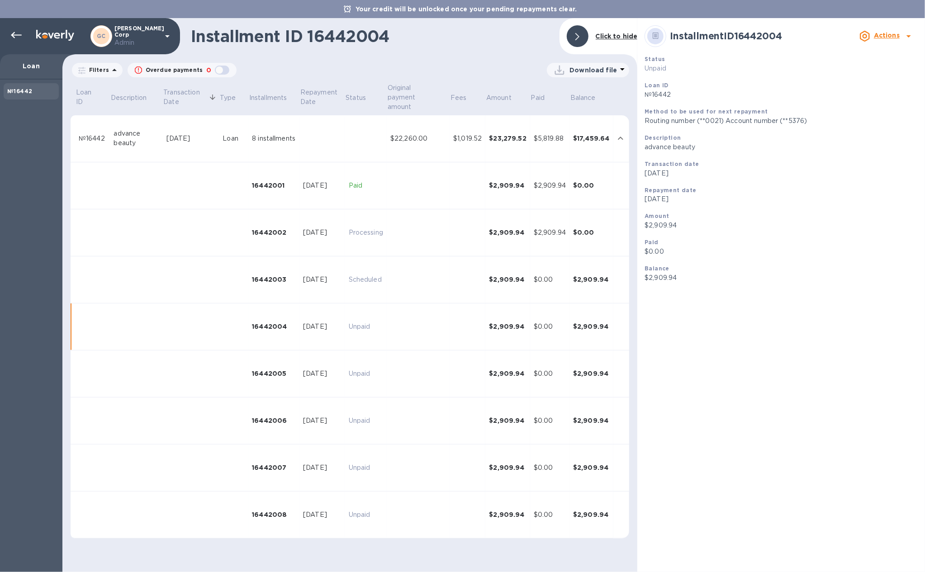
click at [437, 387] on td at bounding box center [418, 374] width 63 height 47
click at [434, 414] on td at bounding box center [418, 421] width 63 height 47
click at [434, 456] on td at bounding box center [418, 468] width 63 height 47
click at [433, 492] on td at bounding box center [418, 515] width 63 height 47
click at [19, 35] on icon at bounding box center [16, 35] width 11 height 11
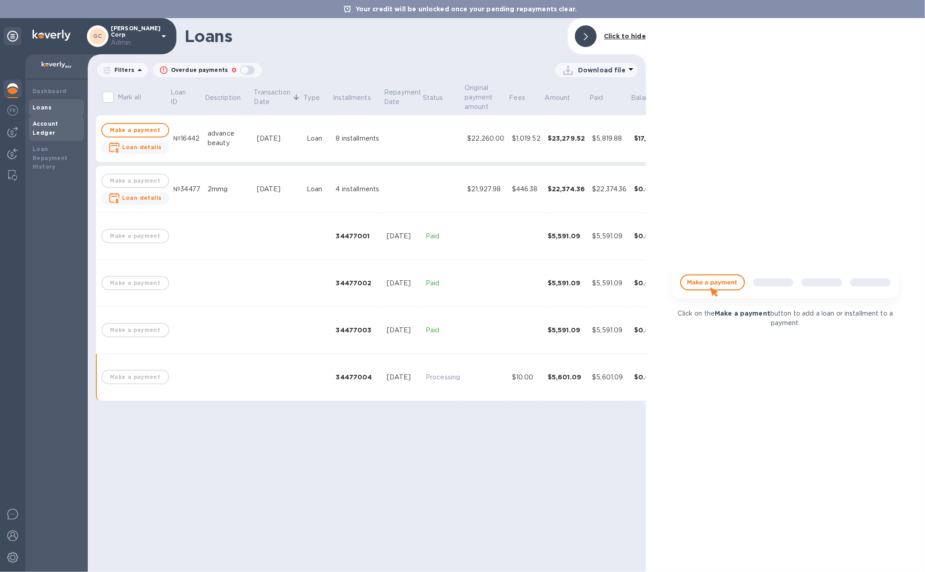
click at [58, 124] on b "Account Ledger" at bounding box center [46, 128] width 26 height 16
